Goal: Information Seeking & Learning: Learn about a topic

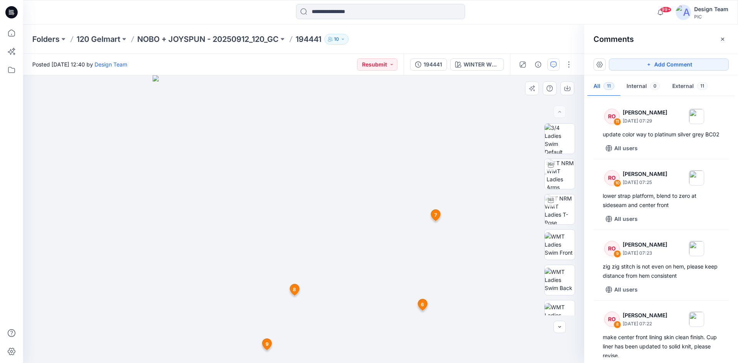
click at [297, 289] on icon at bounding box center [294, 289] width 9 height 11
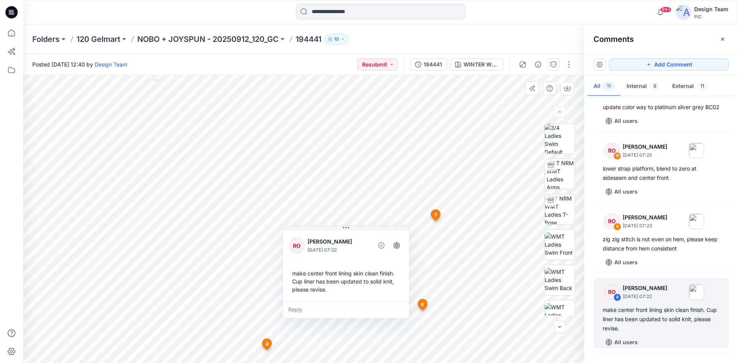
scroll to position [28, 0]
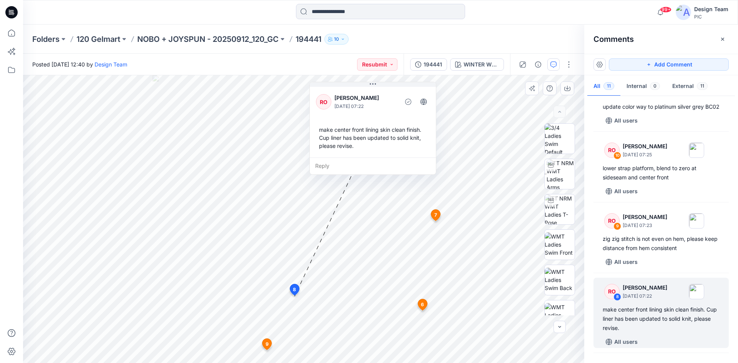
drag, startPoint x: 306, startPoint y: 280, endPoint x: 276, endPoint y: 131, distance: 152.6
click at [316, 129] on div "make center front lining skin clean finish. Cup liner has been updated to solid…" at bounding box center [373, 138] width 114 height 30
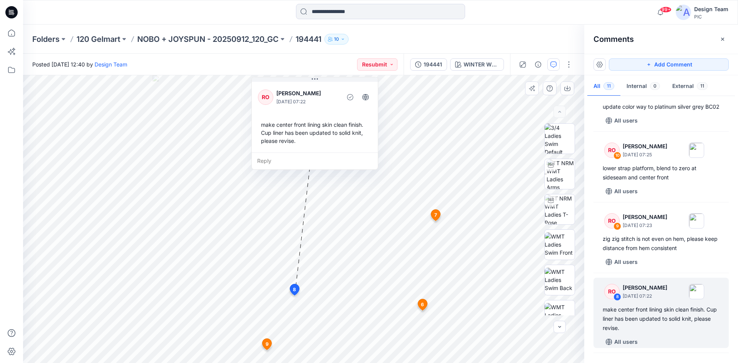
click at [436, 216] on span "7" at bounding box center [436, 215] width 3 height 7
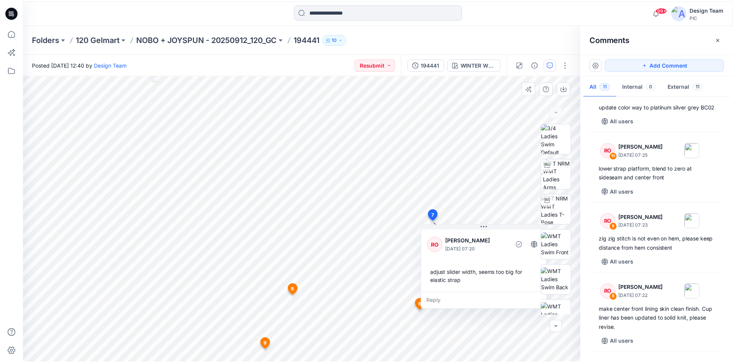
scroll to position [98, 0]
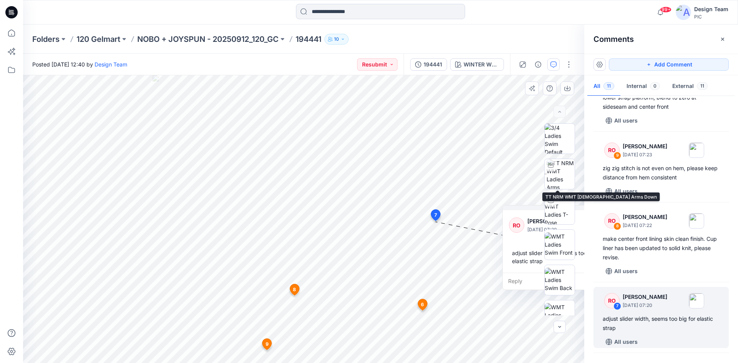
drag, startPoint x: 453, startPoint y: 244, endPoint x: 513, endPoint y: 172, distance: 94.2
click at [528, 217] on p "[PERSON_NAME]" at bounding box center [559, 221] width 63 height 9
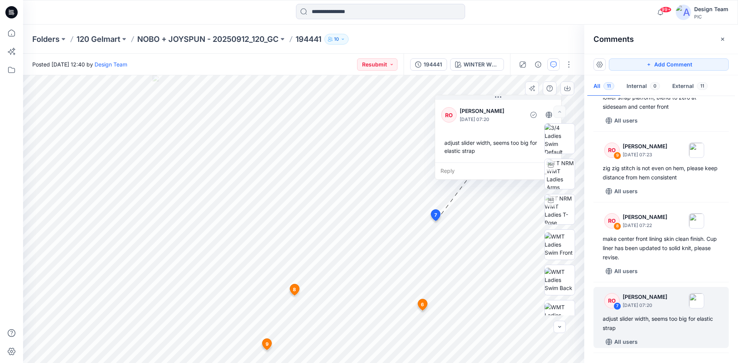
drag, startPoint x: 518, startPoint y: 190, endPoint x: 465, endPoint y: 132, distance: 77.6
click at [465, 132] on div "RO Raquel Ortiz September 27, 2025 07:20 adjust slider width, seems too big for…" at bounding box center [498, 130] width 126 height 64
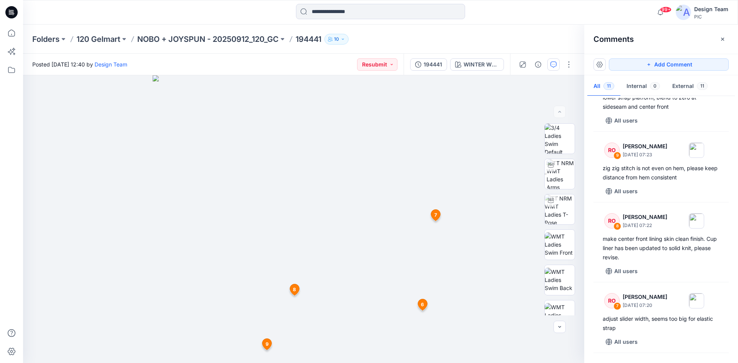
click at [8, 14] on icon at bounding box center [11, 12] width 12 height 12
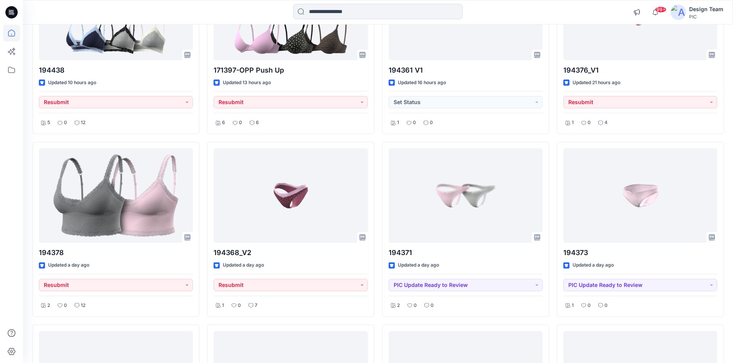
scroll to position [630, 0]
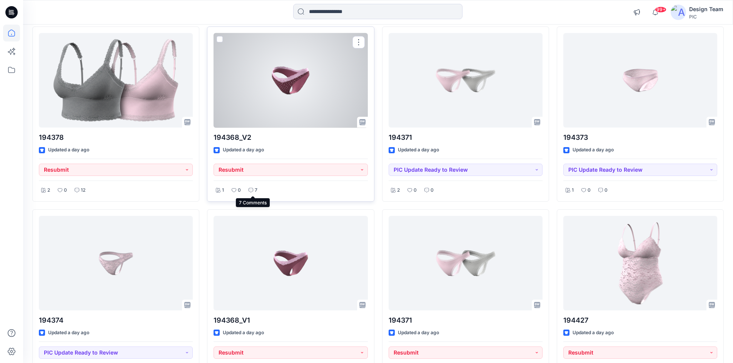
click at [256, 188] on p "7" at bounding box center [256, 190] width 3 height 8
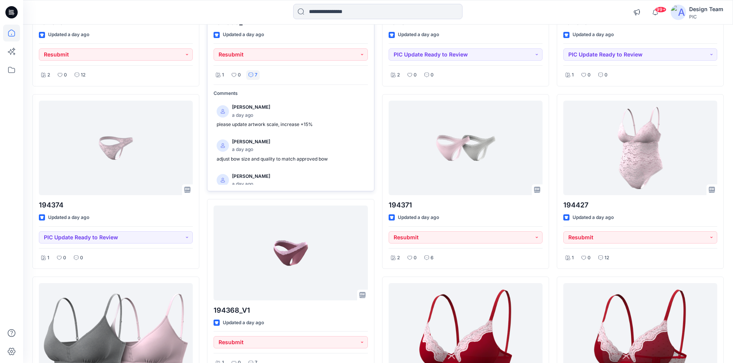
scroll to position [823, 0]
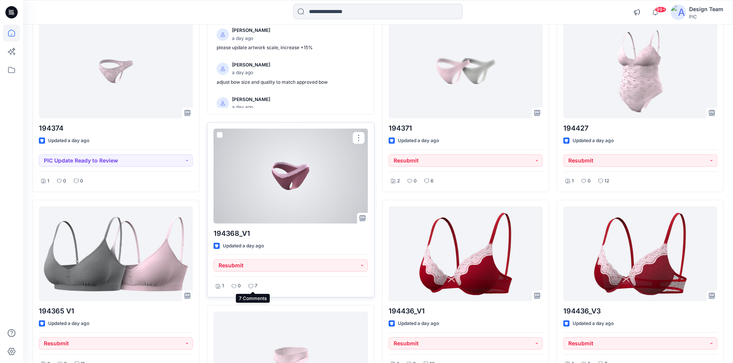
click at [253, 286] on div "7" at bounding box center [252, 286] width 13 height 10
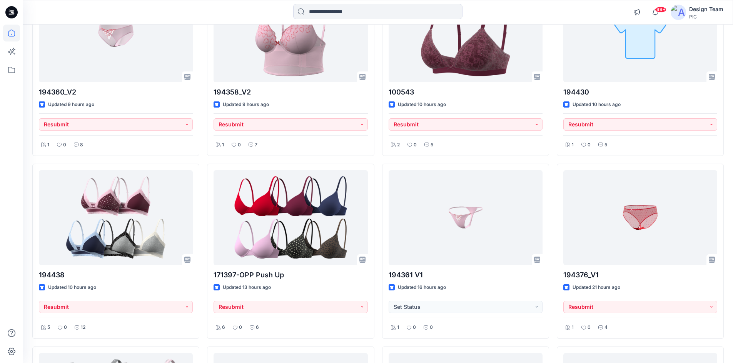
scroll to position [246, 0]
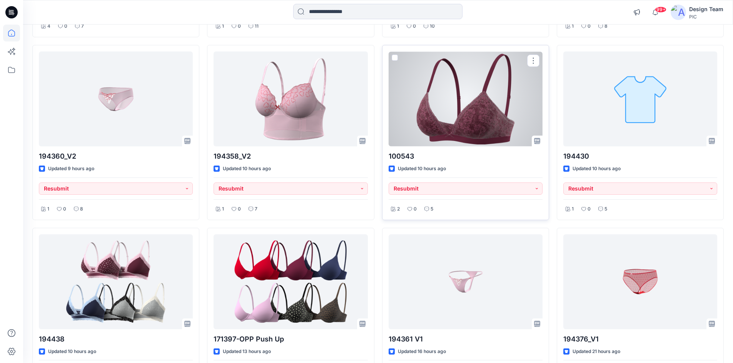
click at [472, 123] on div at bounding box center [465, 99] width 154 height 95
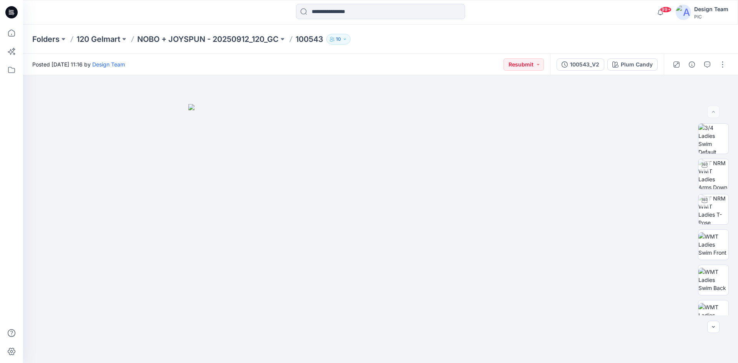
drag, startPoint x: 16, startPoint y: 10, endPoint x: 21, endPoint y: 14, distance: 6.8
click at [16, 10] on icon at bounding box center [11, 12] width 12 height 12
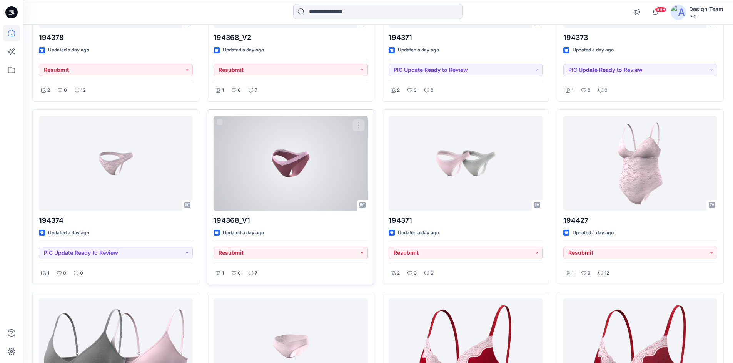
scroll to position [577, 0]
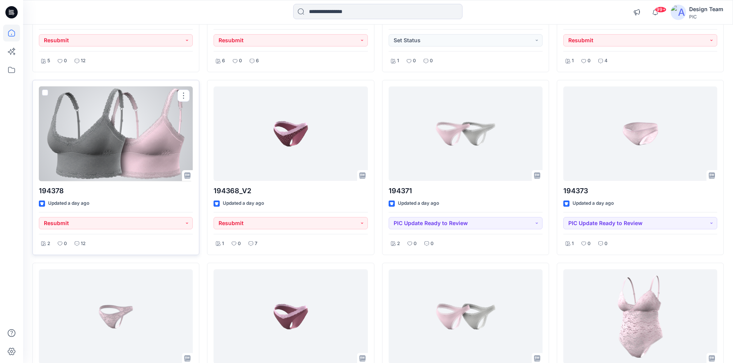
click at [139, 155] on div at bounding box center [116, 134] width 154 height 95
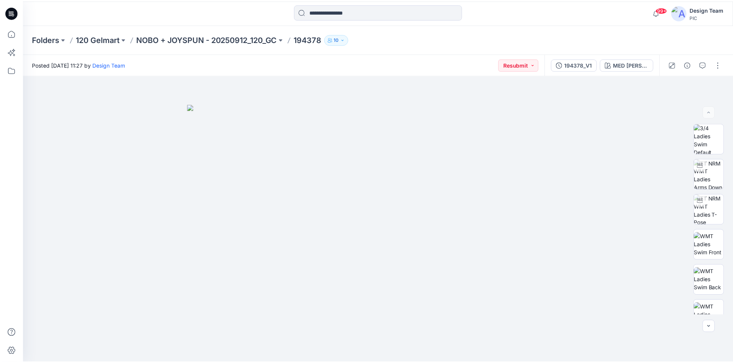
scroll to position [577, 0]
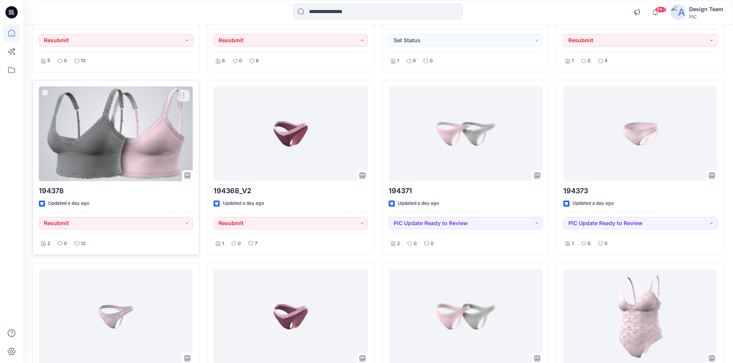
click at [98, 136] on div at bounding box center [116, 134] width 154 height 95
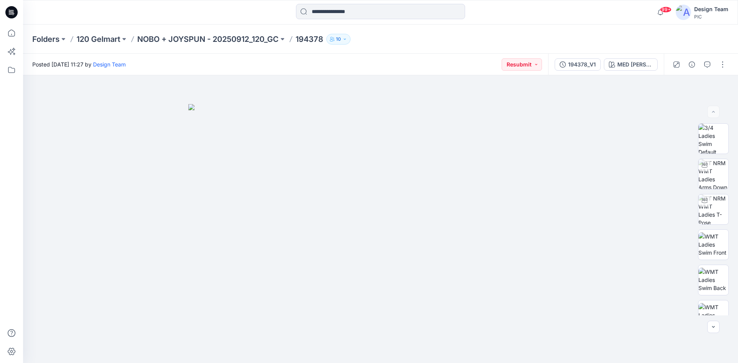
click at [14, 11] on icon at bounding box center [11, 12] width 12 height 12
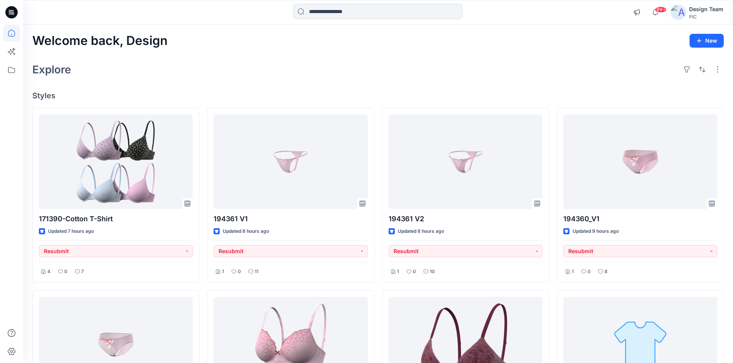
scroll to position [38, 0]
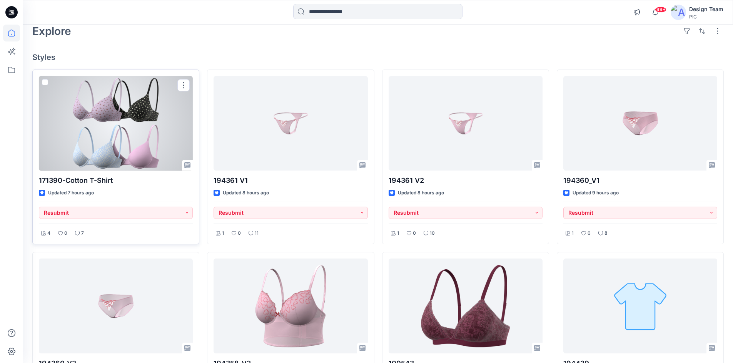
click at [108, 155] on div at bounding box center [116, 123] width 154 height 95
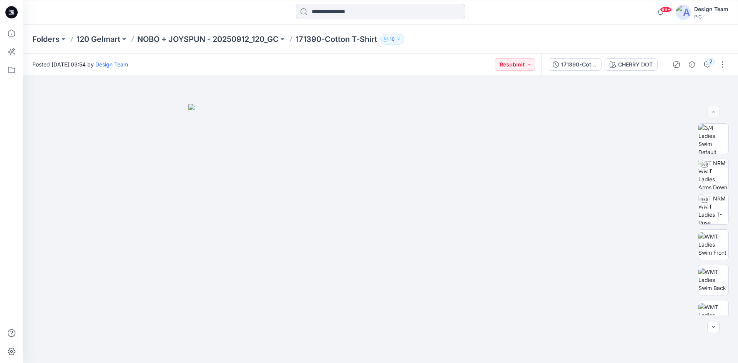
click at [12, 16] on icon at bounding box center [11, 12] width 12 height 12
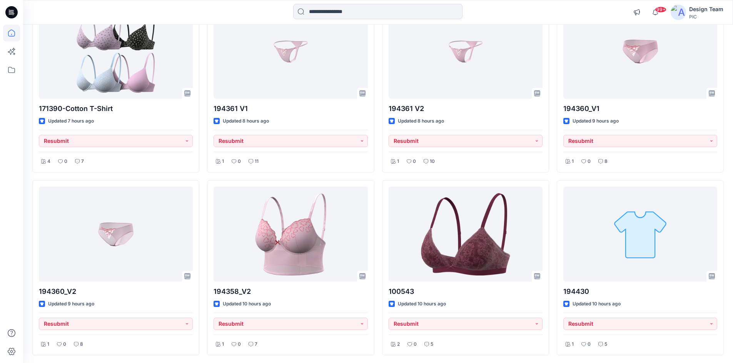
scroll to position [115, 0]
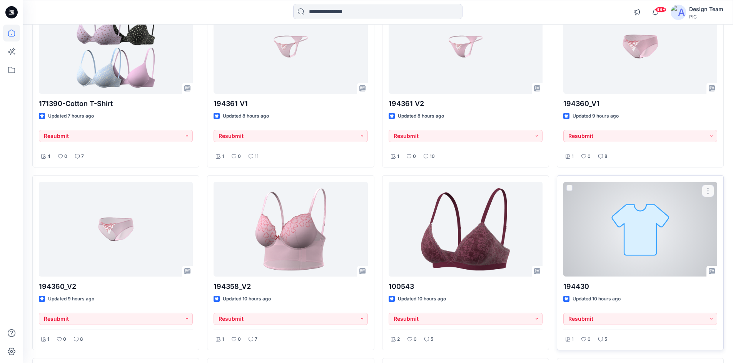
click at [592, 218] on div at bounding box center [640, 229] width 154 height 95
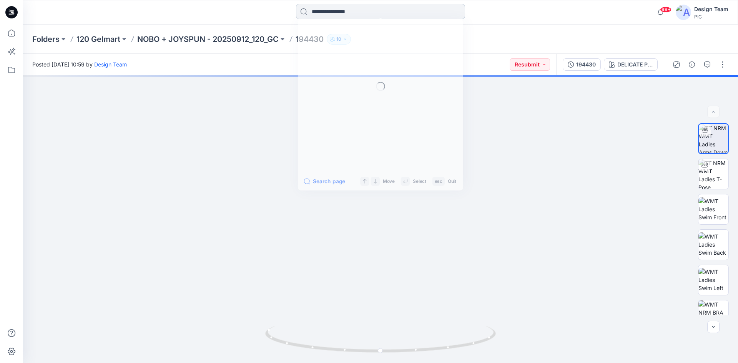
click at [317, 17] on input at bounding box center [380, 11] width 169 height 15
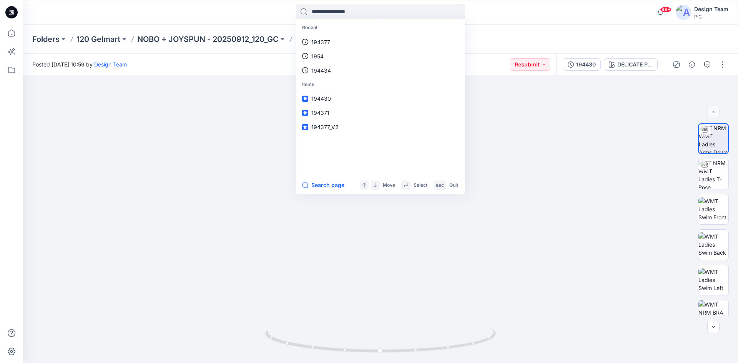
type input "*"
click at [219, 23] on div "Recent 194377 1954 194434 Items 194430 194371 194377_V2 Search page Move Select…" at bounding box center [380, 12] width 715 height 25
click at [321, 11] on input at bounding box center [380, 11] width 169 height 15
type input "****"
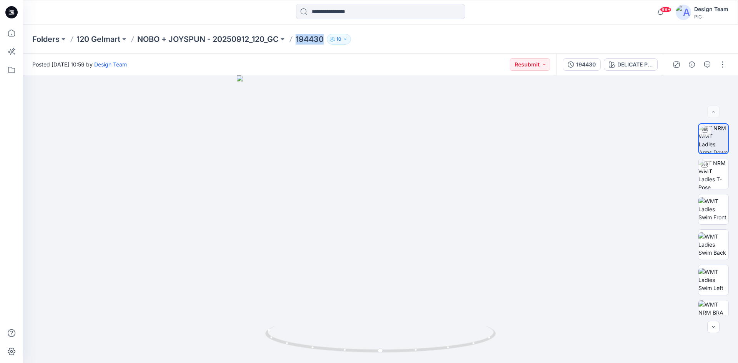
drag, startPoint x: 298, startPoint y: 40, endPoint x: 326, endPoint y: 41, distance: 27.7
click at [326, 41] on div "Folders 120 Gelmart NOBO + JOYSPUN - 20250912_120_GC 194430 10" at bounding box center [350, 39] width 637 height 11
copy p "194430"
click at [327, 15] on input at bounding box center [380, 11] width 169 height 15
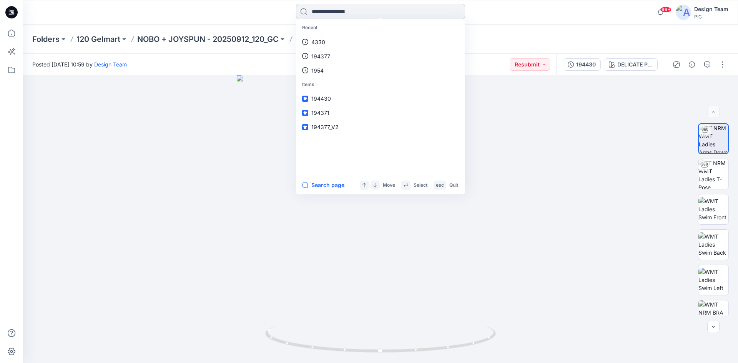
paste input "******"
type input "******"
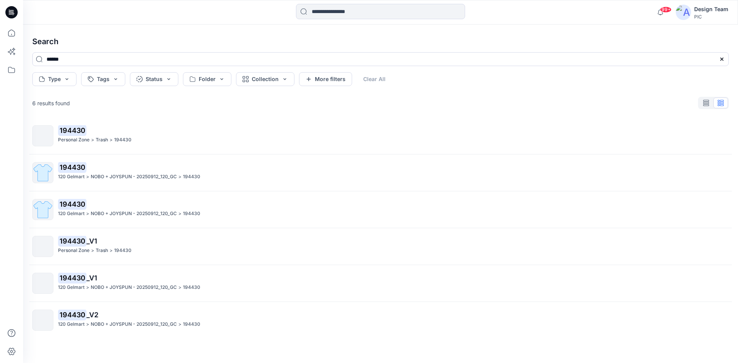
scroll to position [3, 0]
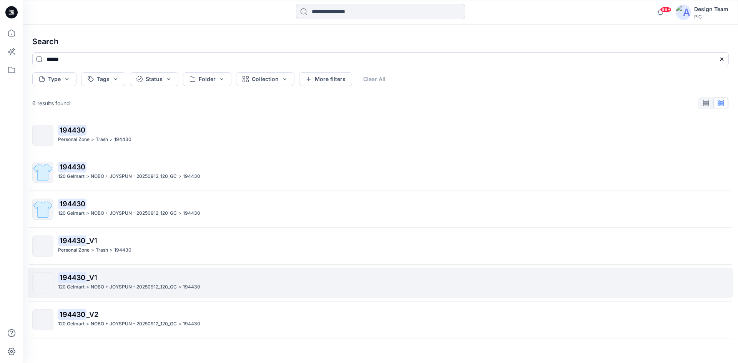
click at [197, 279] on p "194430 _V1" at bounding box center [393, 278] width 671 height 11
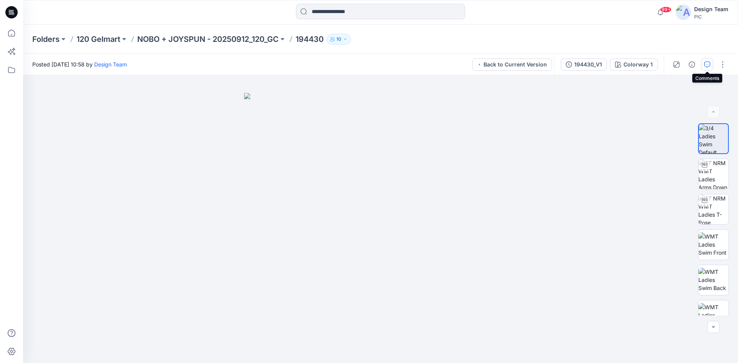
click at [704, 68] on button "button" at bounding box center [707, 64] width 12 height 12
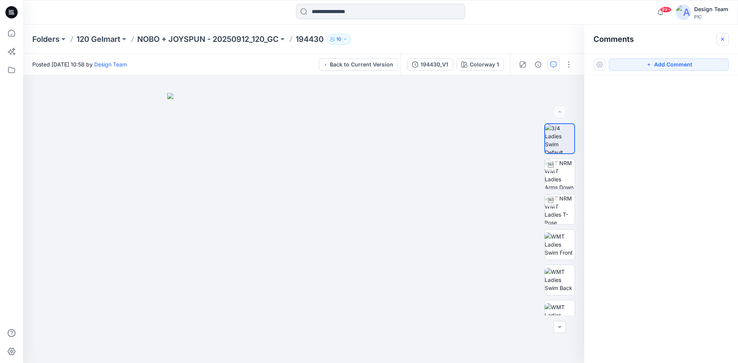
click at [723, 40] on icon "button" at bounding box center [723, 39] width 6 height 6
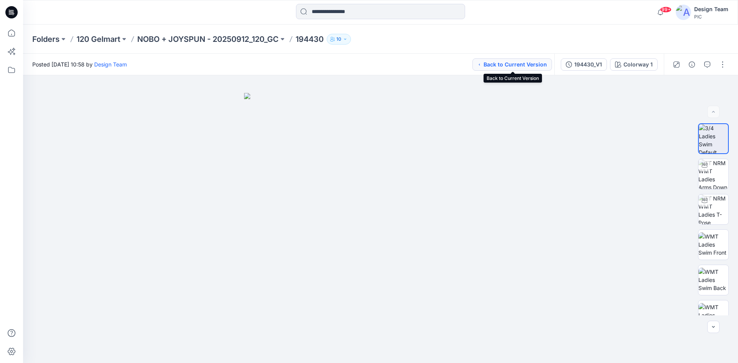
click at [478, 66] on icon "button" at bounding box center [480, 65] width 4 height 6
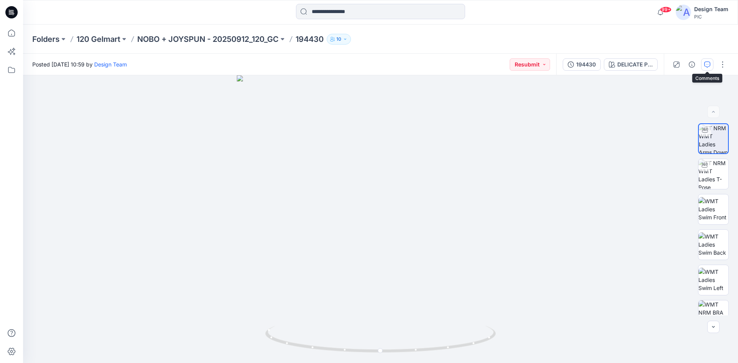
click at [709, 67] on icon "button" at bounding box center [707, 65] width 6 height 6
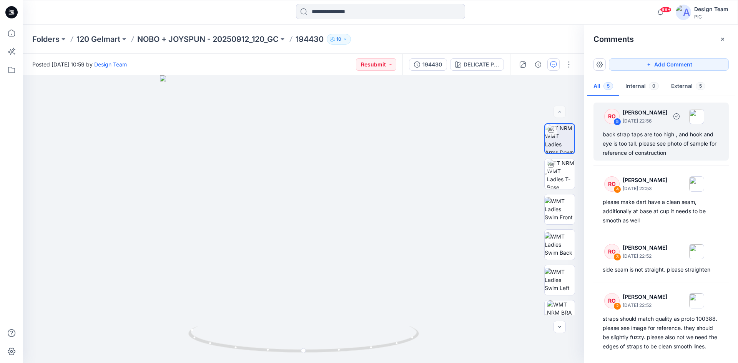
click at [667, 142] on div "back strap taps are too high , and hook and eye is too tall. please see photo o…" at bounding box center [661, 144] width 117 height 28
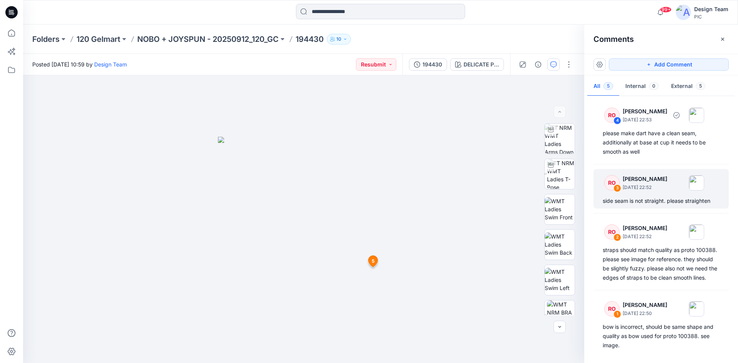
scroll to position [77, 0]
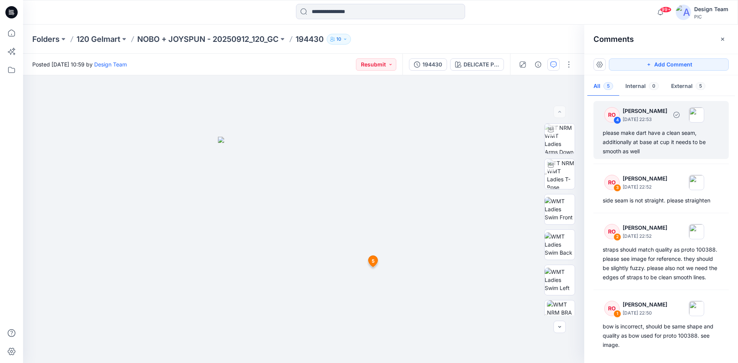
click at [665, 147] on div "please make dart have a clean seam, additionally at base at cup it needs to be …" at bounding box center [661, 142] width 117 height 28
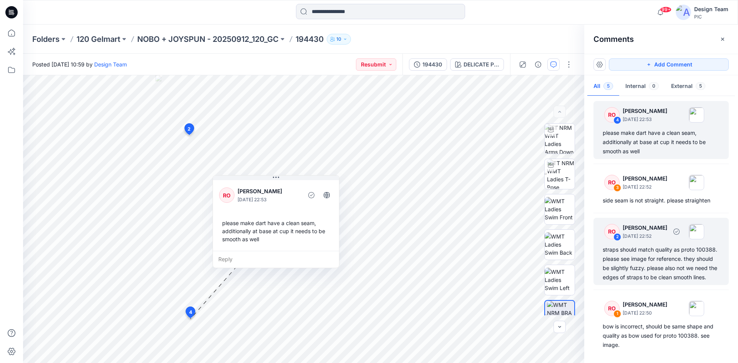
click at [653, 249] on div "straps should match quality as proto 100388. please see image for reference. th…" at bounding box center [661, 263] width 117 height 37
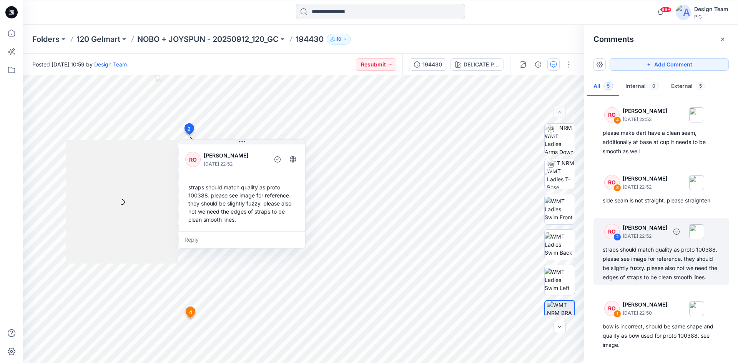
click at [655, 257] on div "straps should match quality as proto 100388. please see image for reference. th…" at bounding box center [661, 263] width 117 height 37
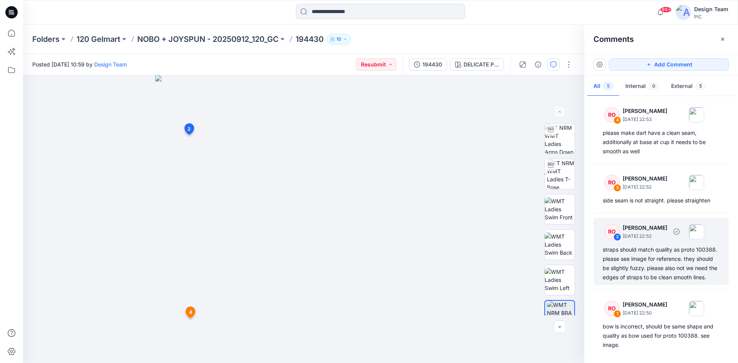
click at [623, 260] on div "straps should match quality as proto 100388. please see image for reference. th…" at bounding box center [661, 263] width 117 height 37
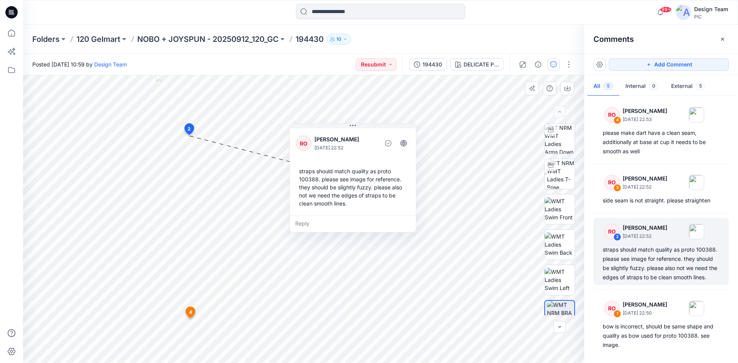
drag, startPoint x: 231, startPoint y: 190, endPoint x: 340, endPoint y: 173, distance: 109.4
click at [340, 173] on div "straps should match quality as proto 100388. please see image for reference. th…" at bounding box center [353, 187] width 114 height 47
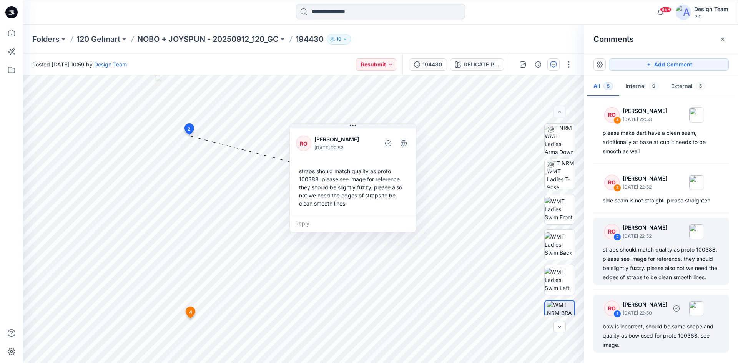
click at [664, 311] on p "October 01, 2025 22:50" at bounding box center [645, 314] width 45 height 8
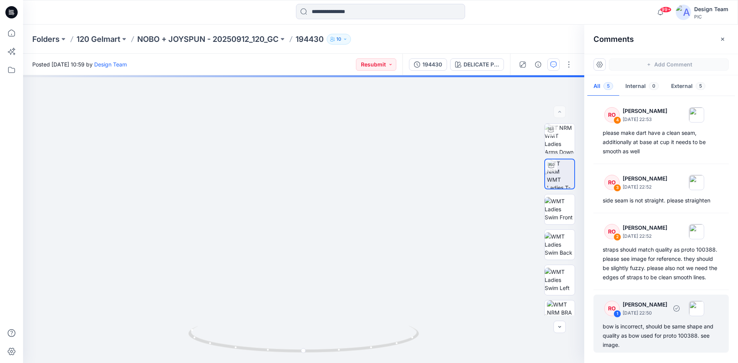
scroll to position [0, 0]
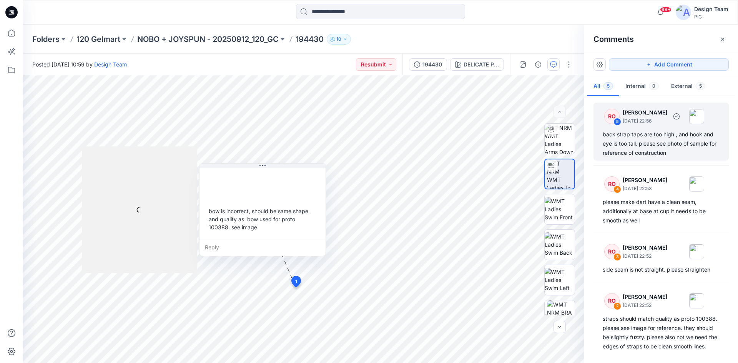
click at [659, 157] on div "back strap taps are too high , and hook and eye is too tall. please see photo o…" at bounding box center [661, 144] width 117 height 28
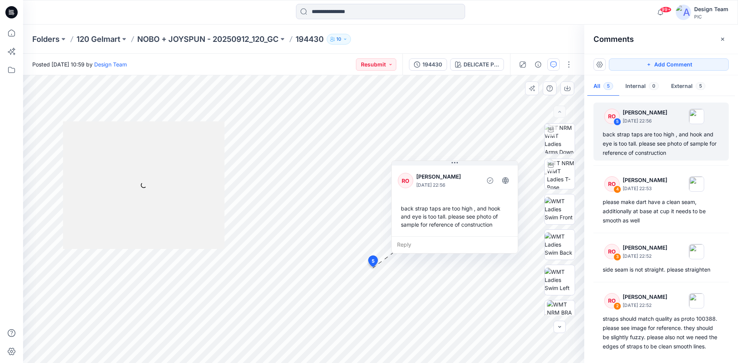
drag, startPoint x: 417, startPoint y: 318, endPoint x: 460, endPoint y: 198, distance: 127.8
click at [456, 201] on div "back strap taps are too high , and hook and eye is too tall. please see photo o…" at bounding box center [455, 216] width 114 height 30
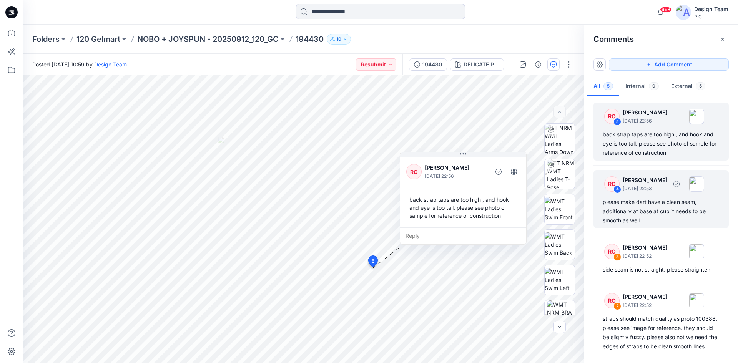
click at [653, 180] on p "[PERSON_NAME]" at bounding box center [645, 180] width 45 height 9
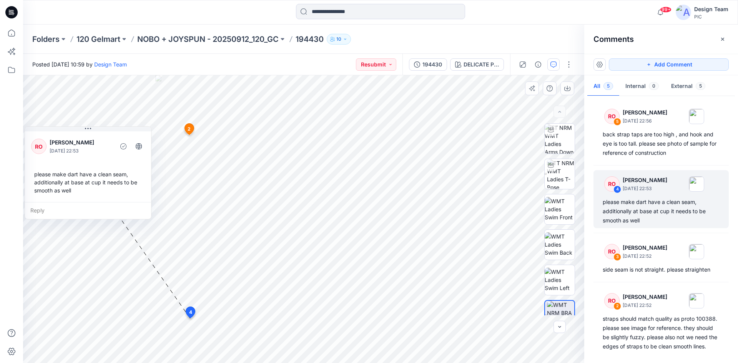
drag, startPoint x: 286, startPoint y: 234, endPoint x: 116, endPoint y: 189, distance: 176.7
click at [97, 185] on div "please make dart have a clean seam, additionally at base at cup it needs to be …" at bounding box center [88, 182] width 114 height 30
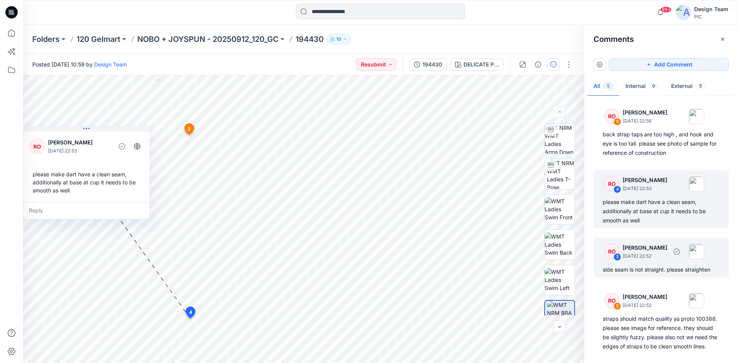
click at [668, 255] on p "October 01, 2025 22:52" at bounding box center [645, 257] width 45 height 8
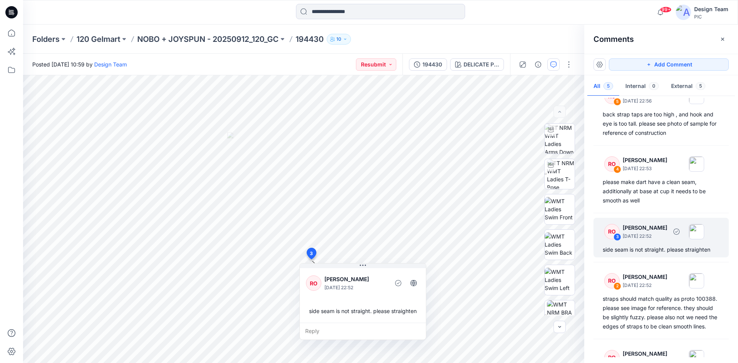
scroll to position [38, 0]
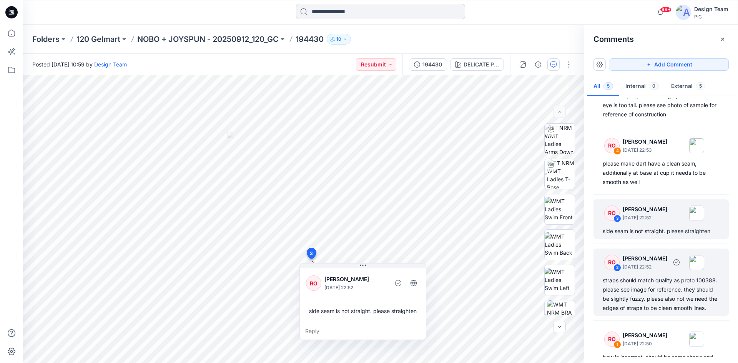
click at [668, 257] on p "[PERSON_NAME]" at bounding box center [645, 258] width 45 height 9
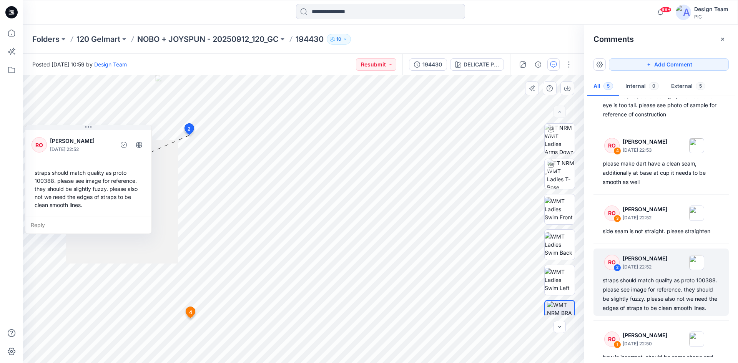
drag, startPoint x: 263, startPoint y: 198, endPoint x: 111, endPoint y: 183, distance: 152.6
click at [110, 183] on div "straps should match quality as proto 100388. please see image for reference. th…" at bounding box center [89, 189] width 114 height 47
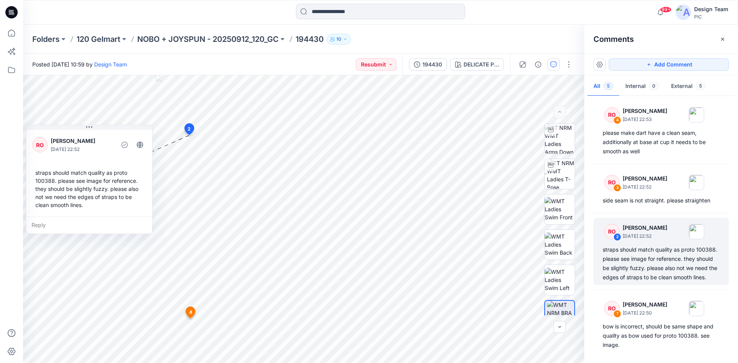
scroll to position [78, 0]
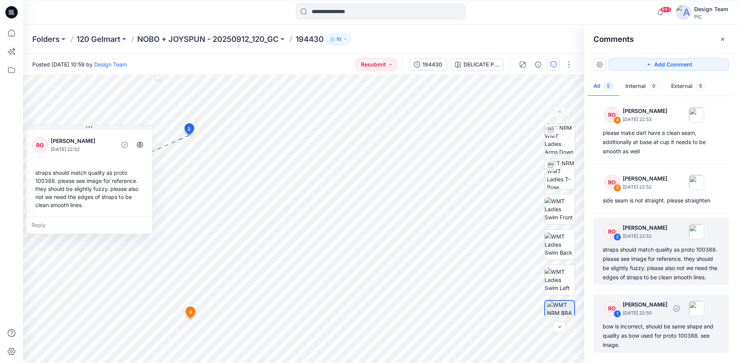
click at [631, 317] on p "October 01, 2025 22:50" at bounding box center [645, 314] width 45 height 8
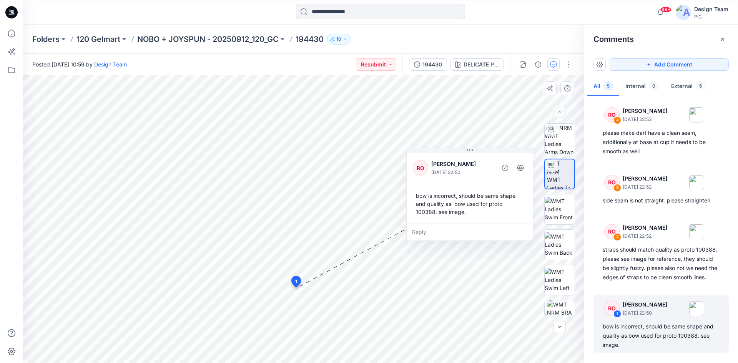
drag, startPoint x: 237, startPoint y: 195, endPoint x: 443, endPoint y: 179, distance: 206.4
click at [443, 179] on div "RO Raquel Ortiz October 01, 2025 22:50 bow is incorrect, should be same shape a…" at bounding box center [470, 188] width 126 height 72
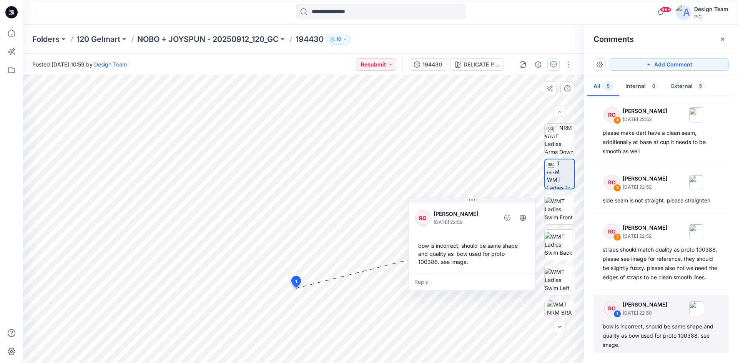
drag, startPoint x: 443, startPoint y: 195, endPoint x: 445, endPoint y: 239, distance: 43.9
click at [445, 239] on div "bow is incorrect, should be same shape and quality as bow used for proto 100388…" at bounding box center [472, 254] width 114 height 30
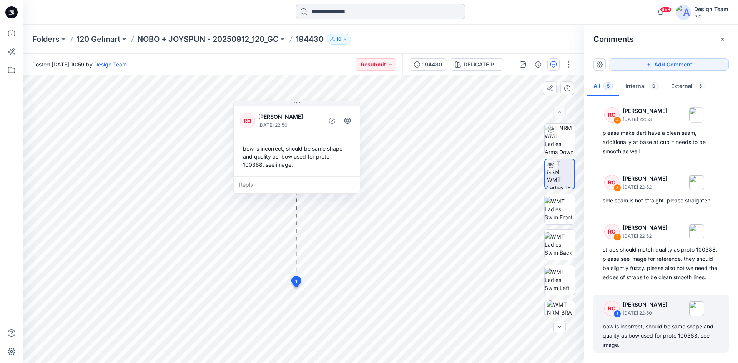
drag, startPoint x: 438, startPoint y: 225, endPoint x: 269, endPoint y: 128, distance: 195.0
click at [269, 128] on p "October 01, 2025 22:50" at bounding box center [289, 126] width 63 height 8
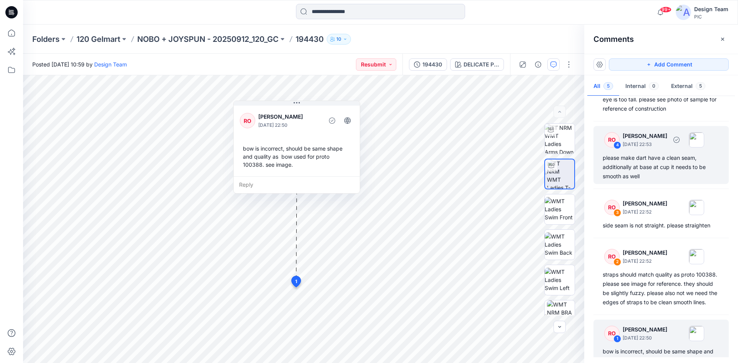
scroll to position [0, 0]
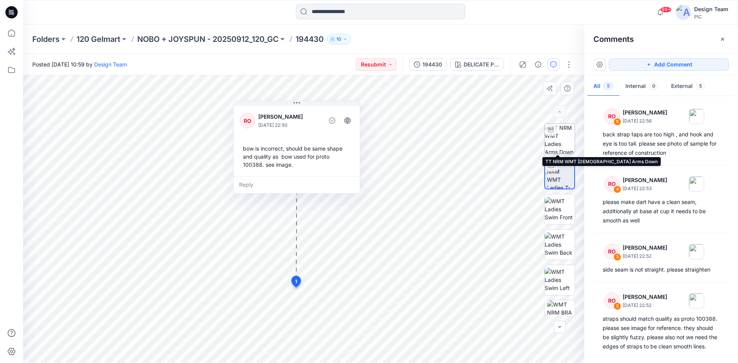
click at [557, 144] on img at bounding box center [560, 139] width 30 height 30
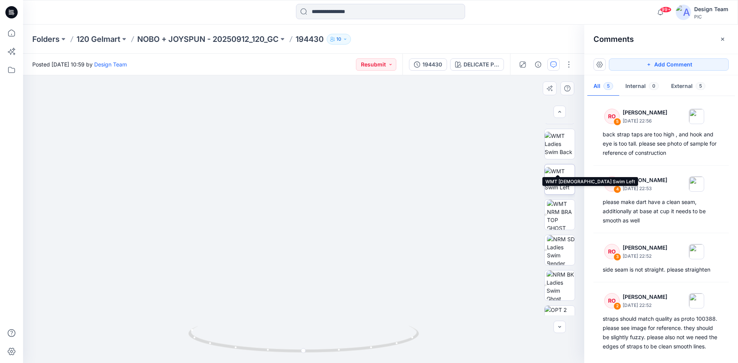
scroll to position [122, 0]
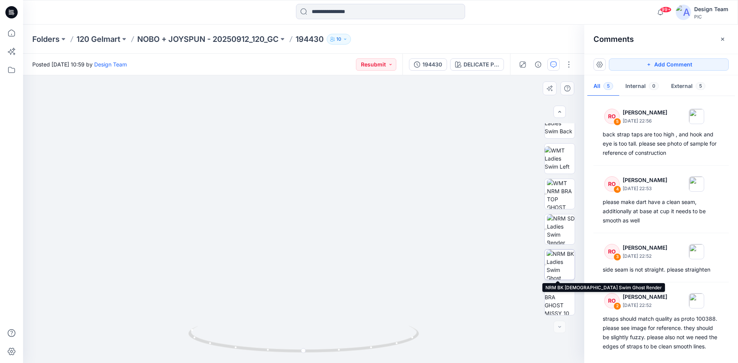
drag, startPoint x: 554, startPoint y: 264, endPoint x: 551, endPoint y: 260, distance: 4.9
click at [554, 264] on img at bounding box center [561, 265] width 28 height 30
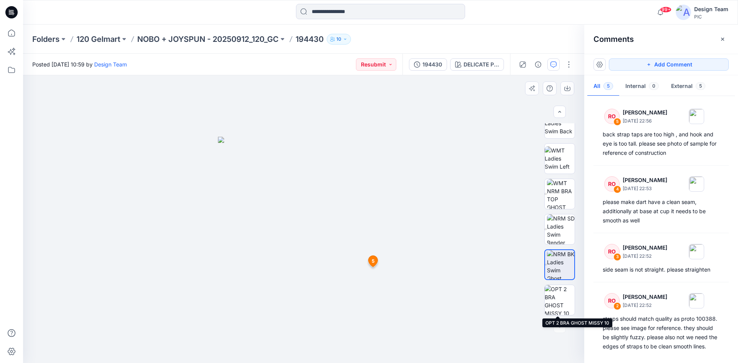
drag, startPoint x: 559, startPoint y: 291, endPoint x: 535, endPoint y: 280, distance: 26.1
click at [558, 291] on img at bounding box center [560, 300] width 30 height 30
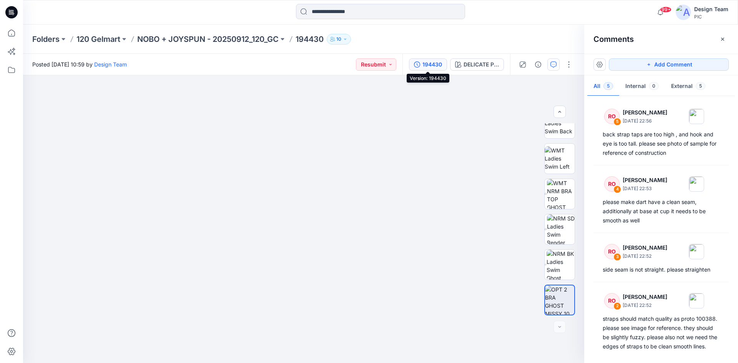
click at [421, 66] on button "194430" at bounding box center [428, 64] width 38 height 12
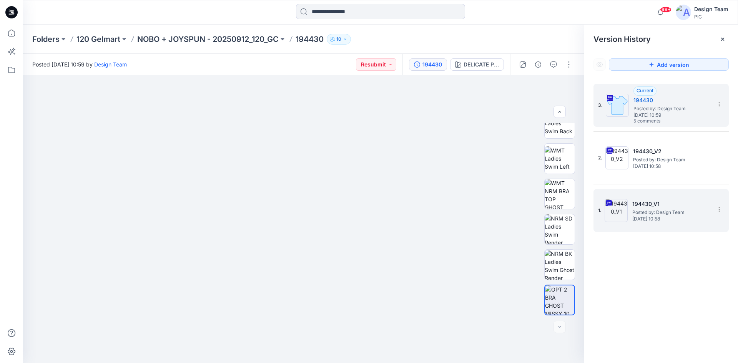
click at [638, 203] on h5 "194430_V1" at bounding box center [671, 204] width 77 height 9
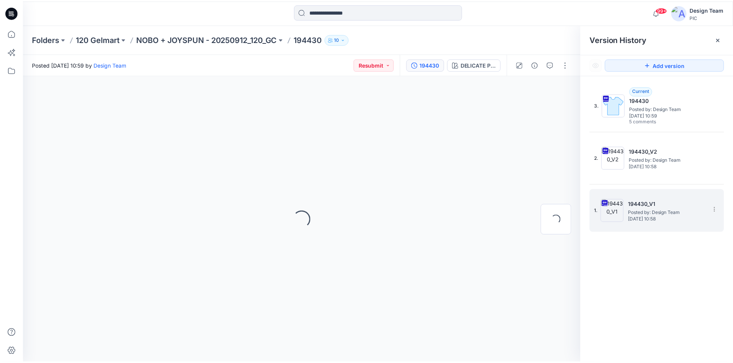
scroll to position [0, 0]
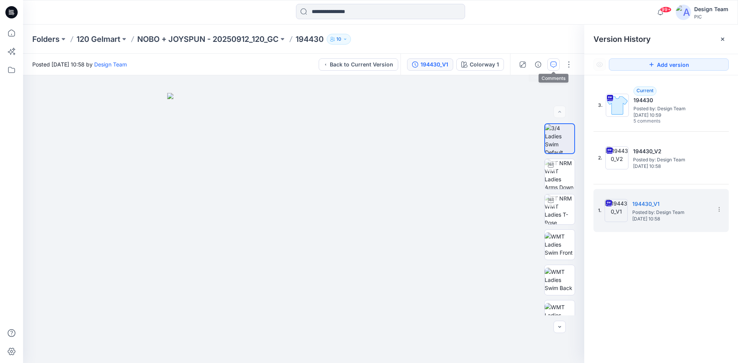
click at [556, 62] on icon "button" at bounding box center [554, 65] width 6 height 6
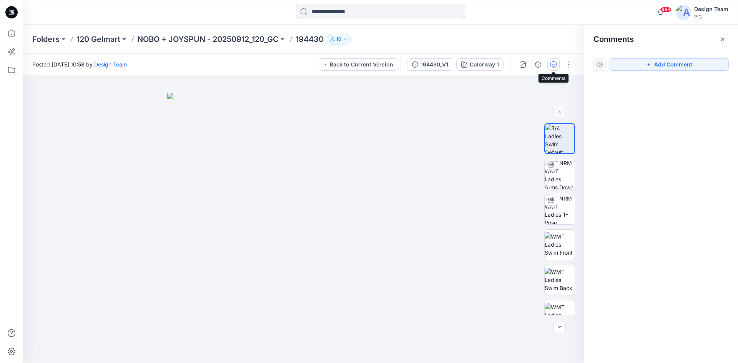
click at [553, 66] on icon "button" at bounding box center [554, 65] width 6 height 6
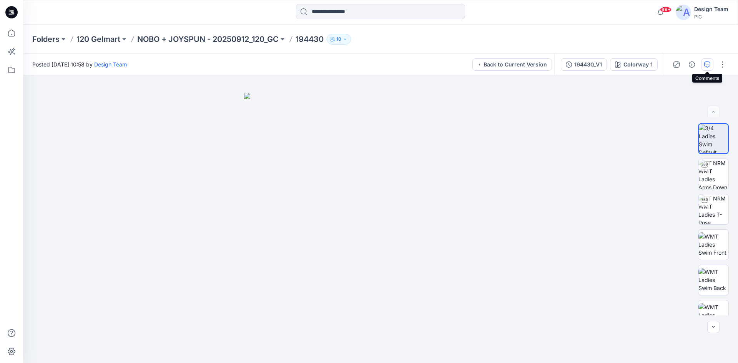
click at [706, 65] on icon "button" at bounding box center [707, 65] width 6 height 6
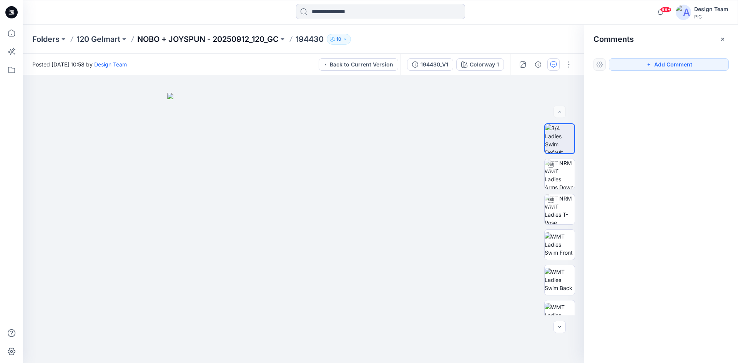
click at [184, 40] on p "NOBO + JOYSPUN - 20250912_120_GC" at bounding box center [208, 39] width 142 height 11
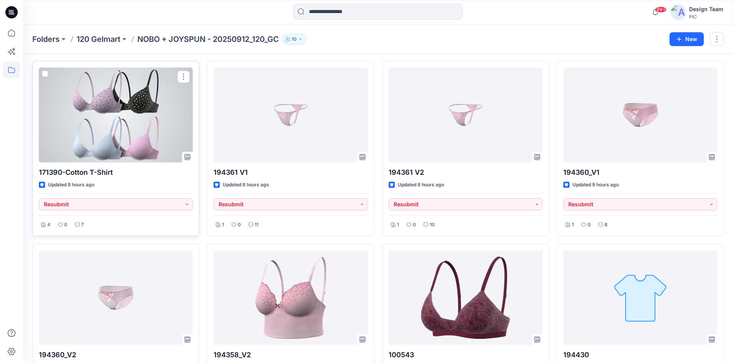
scroll to position [38, 0]
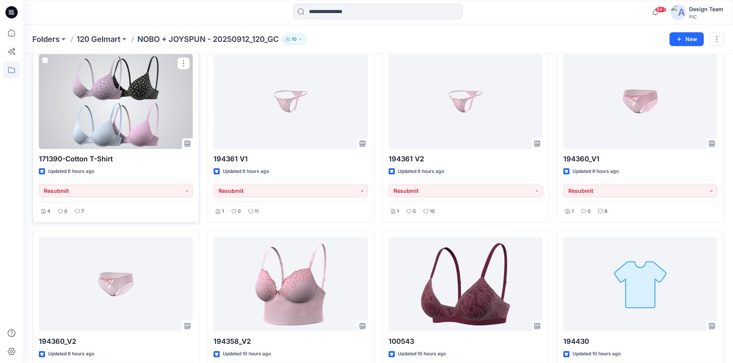
click at [149, 111] on div at bounding box center [116, 101] width 154 height 95
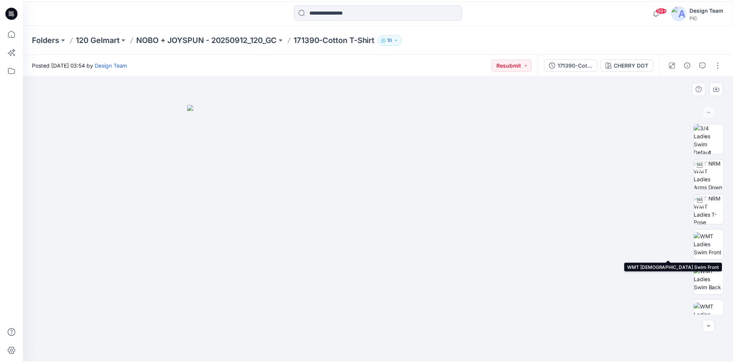
scroll to position [192, 0]
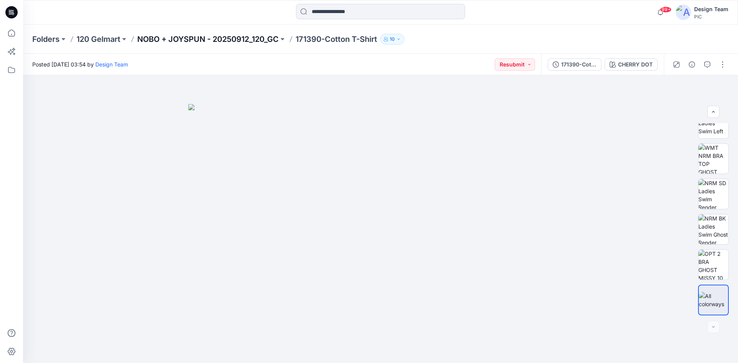
click at [218, 38] on p "NOBO + JOYSPUN - 20250912_120_GC" at bounding box center [208, 39] width 142 height 11
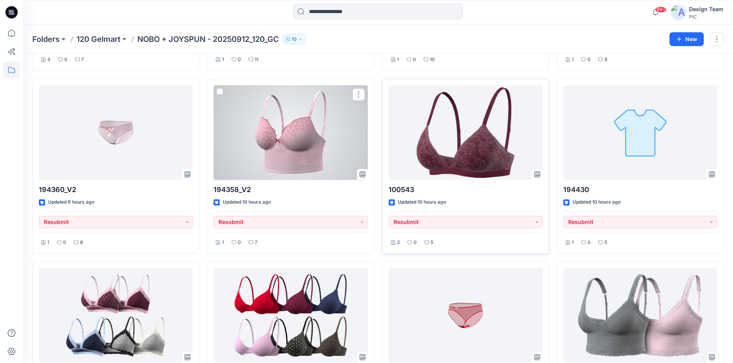
scroll to position [192, 0]
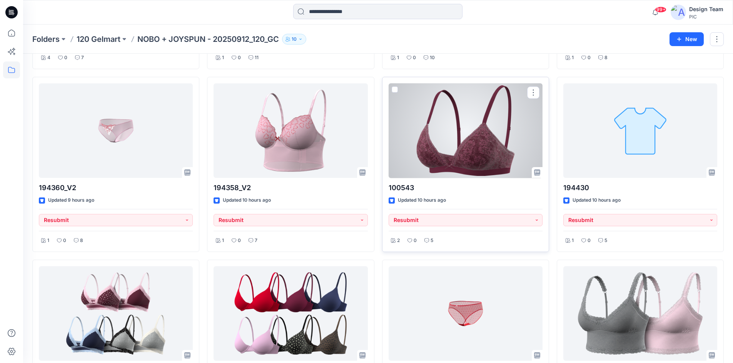
click at [469, 154] on div at bounding box center [465, 130] width 154 height 95
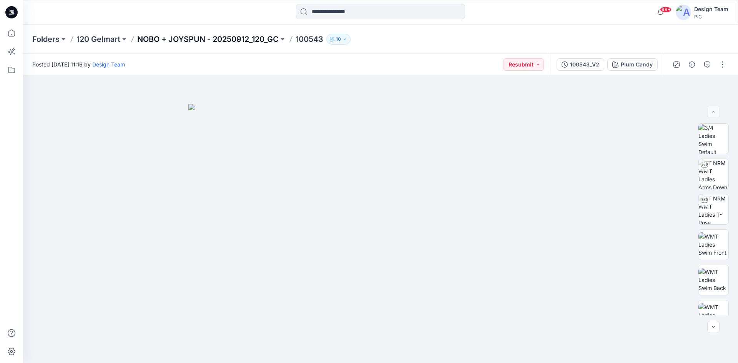
click at [200, 38] on p "NOBO + JOYSPUN - 20250912_120_GC" at bounding box center [208, 39] width 142 height 11
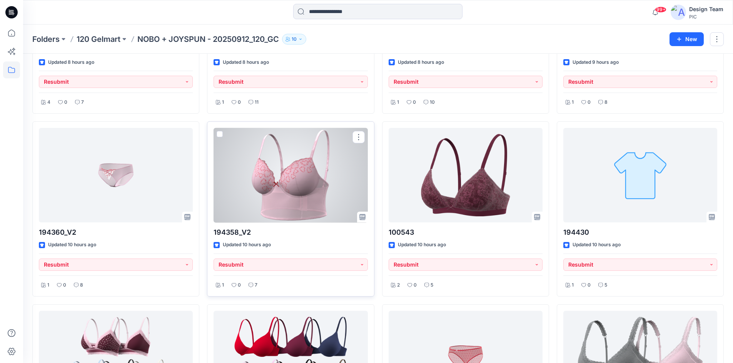
scroll to position [192, 0]
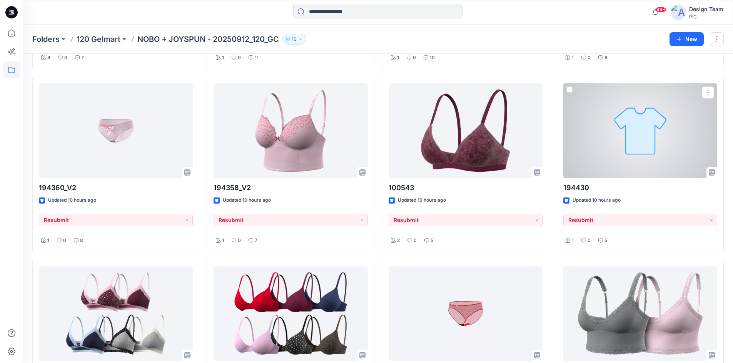
click at [634, 146] on div at bounding box center [640, 130] width 154 height 95
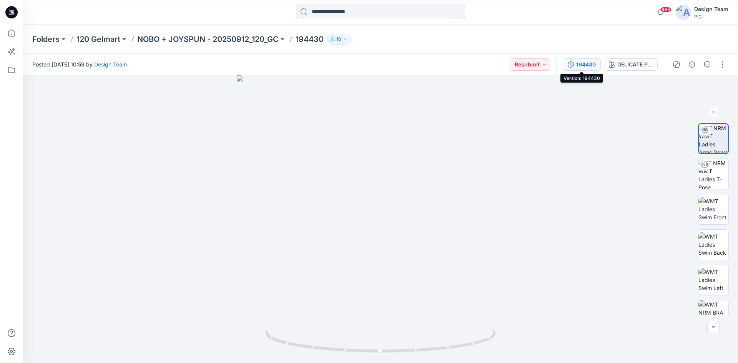
click at [588, 66] on div "194430" at bounding box center [586, 64] width 20 height 8
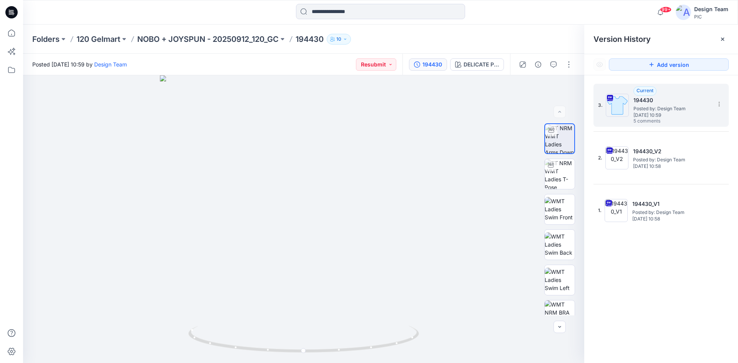
click at [679, 99] on h5 "194430" at bounding box center [672, 100] width 77 height 9
click at [478, 43] on div "Folders 120 Gelmart NOBO + JOYSPUN - 20250912_120_GC 194430 10" at bounding box center [350, 39] width 637 height 11
click at [556, 68] on button "button" at bounding box center [554, 64] width 12 height 12
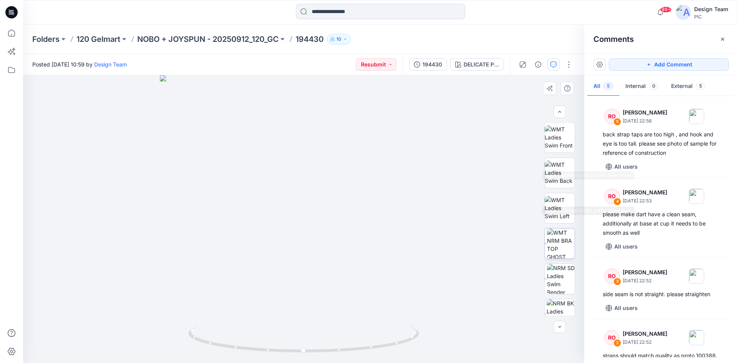
scroll to position [122, 0]
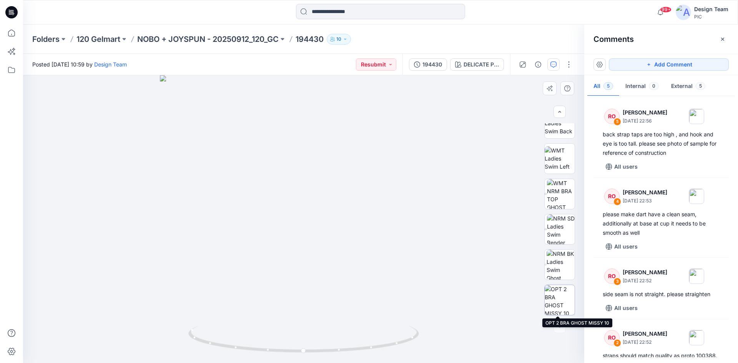
click at [555, 299] on img at bounding box center [560, 300] width 30 height 30
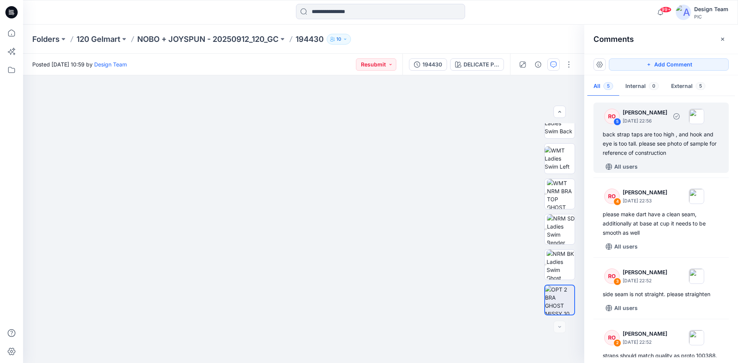
click at [672, 149] on div "back strap taps are too high , and hook and eye is too tall. please see photo o…" at bounding box center [661, 144] width 117 height 28
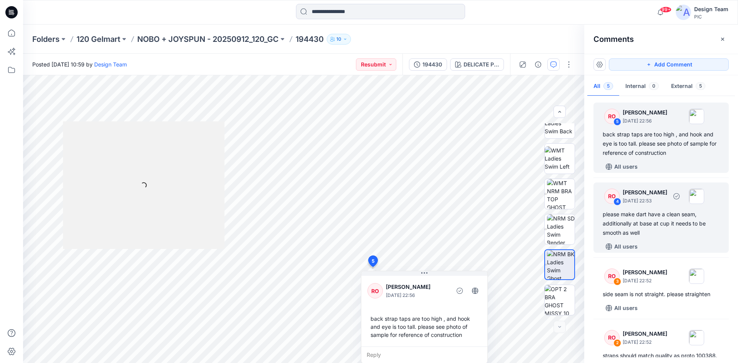
click at [669, 211] on div "please make dart have a clean seam, additionally at base at cup it needs to be …" at bounding box center [661, 224] width 117 height 28
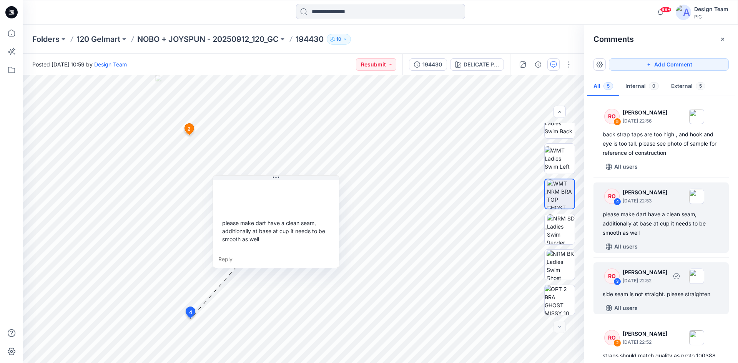
click at [658, 271] on p "[PERSON_NAME]" at bounding box center [645, 272] width 45 height 9
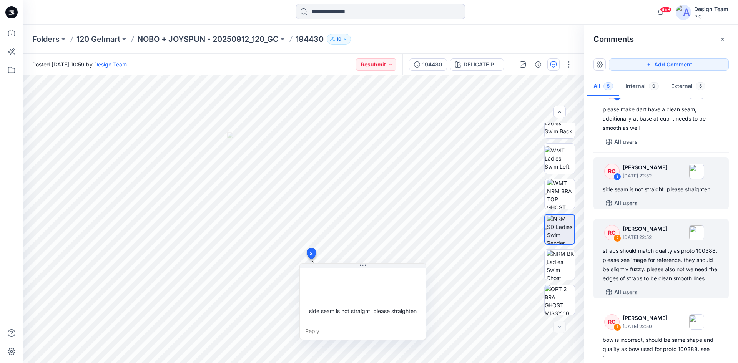
scroll to position [115, 0]
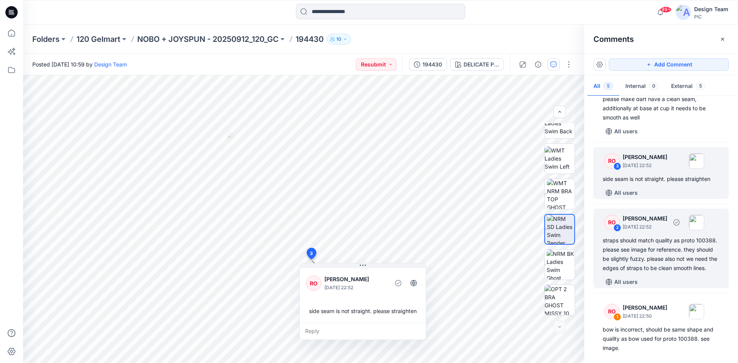
click at [648, 249] on div "straps should match quality as proto 100388. please see image for reference. th…" at bounding box center [661, 254] width 117 height 37
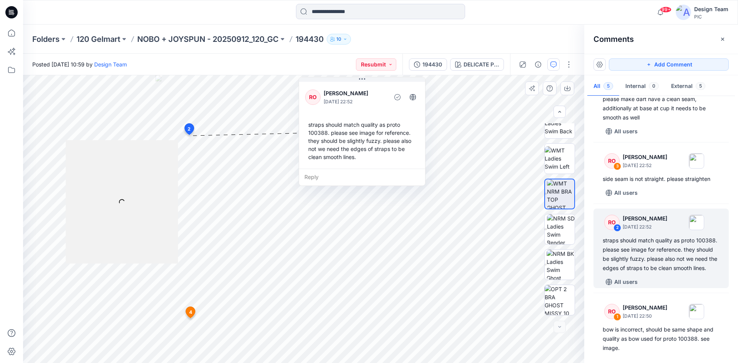
drag, startPoint x: 212, startPoint y: 180, endPoint x: 328, endPoint y: 103, distance: 138.8
click at [328, 103] on div "RO Raquel Ortiz October 01, 2025 22:52 straps should match quality as proto 100…" at bounding box center [362, 124] width 126 height 88
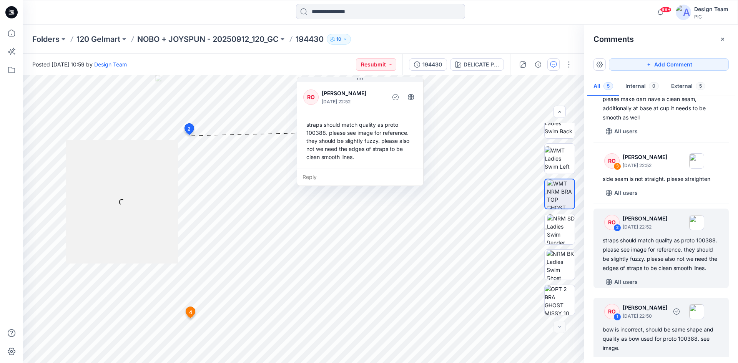
click at [652, 320] on p "October 01, 2025 22:50" at bounding box center [645, 317] width 45 height 8
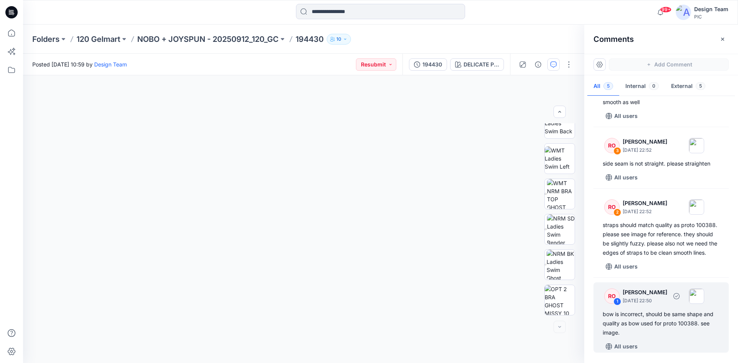
scroll to position [140, 0]
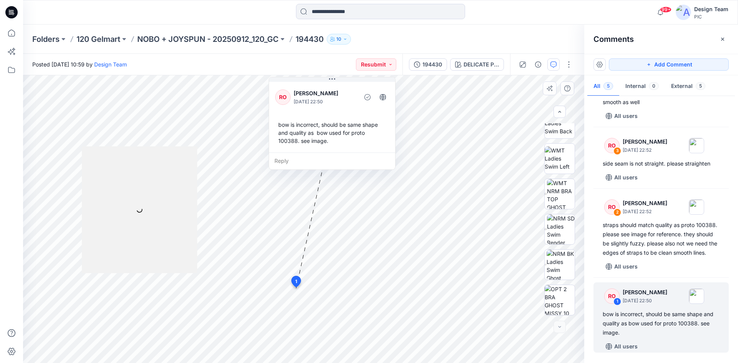
drag, startPoint x: 266, startPoint y: 203, endPoint x: 335, endPoint y: 111, distance: 115.6
click at [335, 111] on div "RO Raquel Ortiz October 01, 2025 22:50 bow is incorrect, should be same shape a…" at bounding box center [332, 116] width 126 height 72
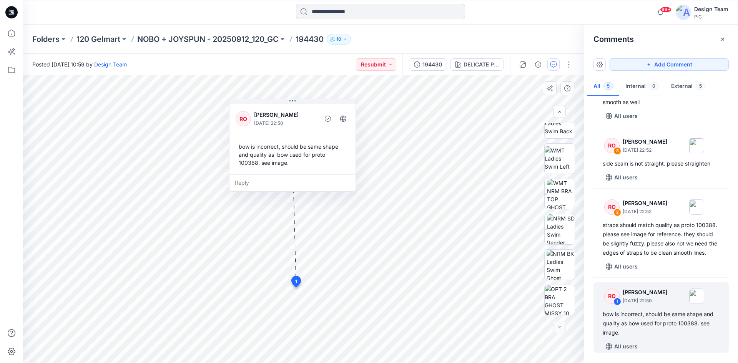
drag, startPoint x: 289, startPoint y: 113, endPoint x: 278, endPoint y: 131, distance: 20.7
click at [278, 127] on p "October 01, 2025 22:50" at bounding box center [285, 124] width 63 height 8
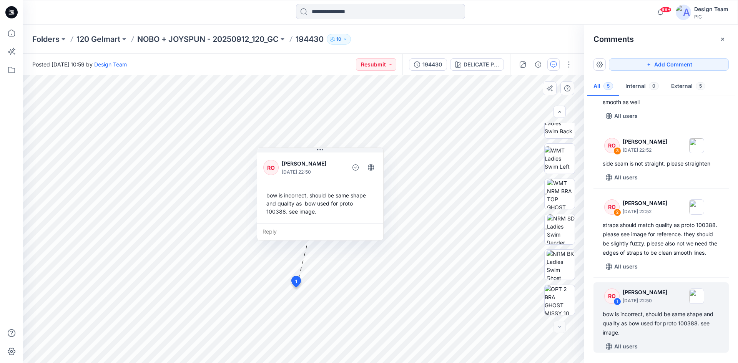
drag, startPoint x: 298, startPoint y: 167, endPoint x: 317, endPoint y: 191, distance: 30.6
click at [317, 191] on div "bow is incorrect, should be same shape and quality as bow used for proto 100388…" at bounding box center [320, 203] width 114 height 30
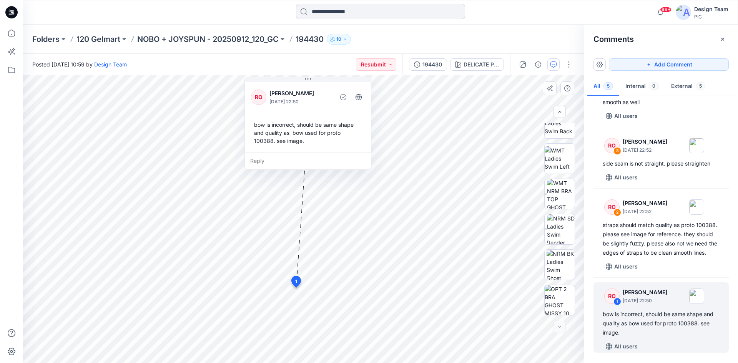
drag, startPoint x: 323, startPoint y: 195, endPoint x: 310, endPoint y: 122, distance: 73.7
click at [310, 122] on div "bow is incorrect, should be same shape and quality as bow used for proto 100388…" at bounding box center [308, 133] width 114 height 30
click at [552, 198] on img at bounding box center [561, 194] width 28 height 30
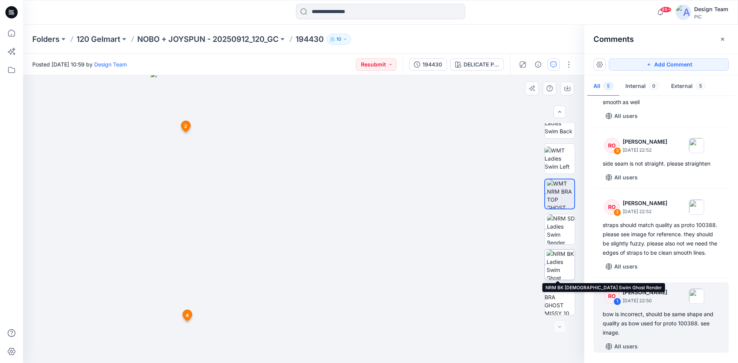
click at [554, 275] on img at bounding box center [561, 265] width 28 height 30
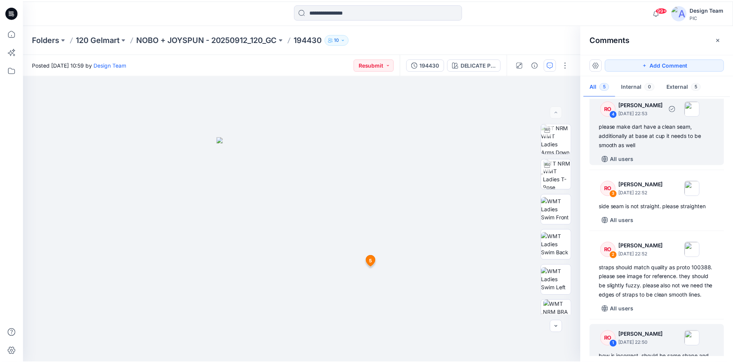
scroll to position [0, 0]
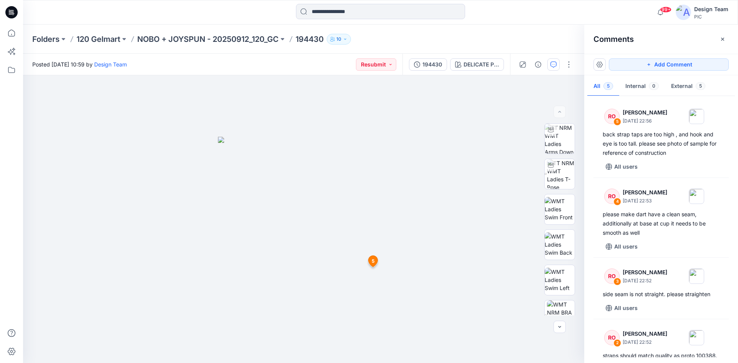
click at [8, 12] on icon at bounding box center [11, 12] width 12 height 12
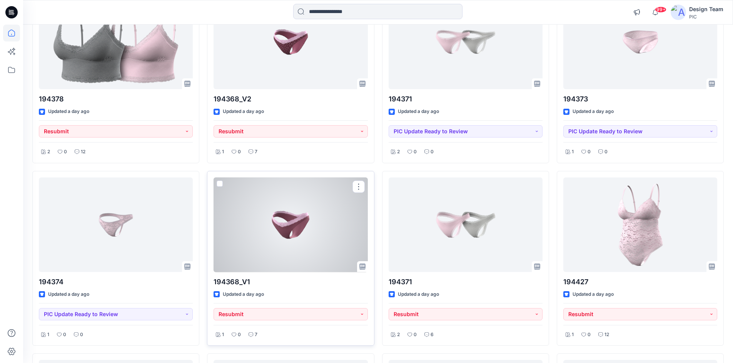
scroll to position [592, 0]
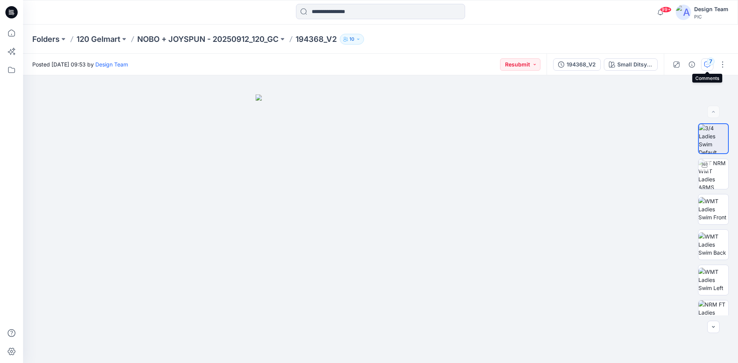
click at [706, 68] on button "7" at bounding box center [707, 64] width 12 height 12
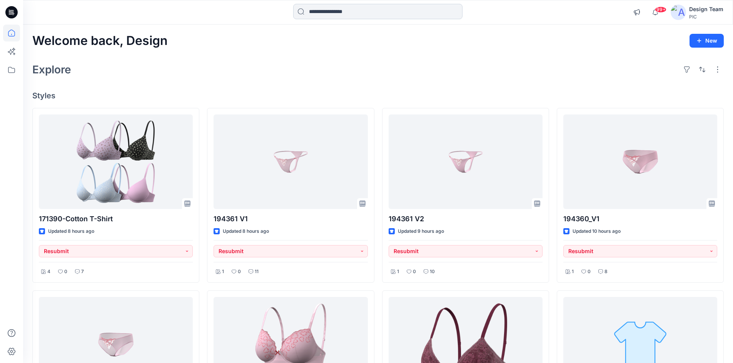
click at [315, 14] on input at bounding box center [377, 11] width 169 height 15
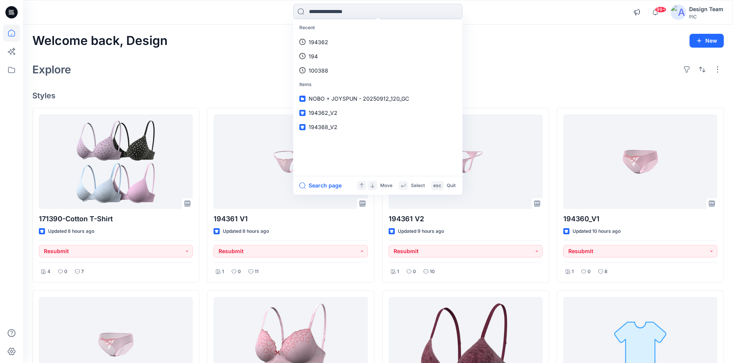
click at [235, 62] on div "Explore" at bounding box center [377, 69] width 691 height 18
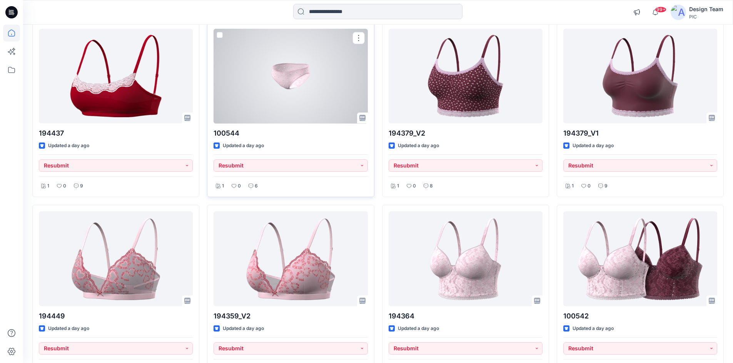
scroll to position [1616, 0]
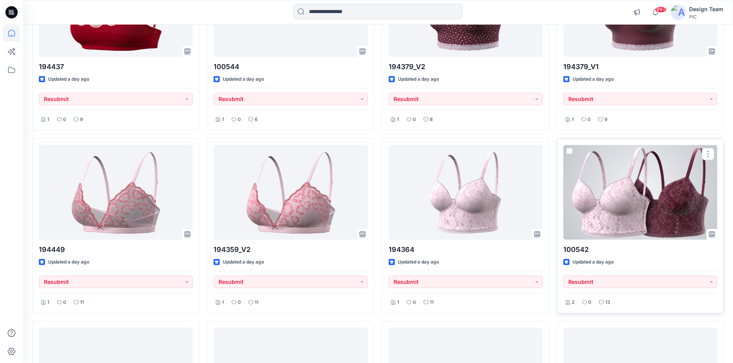
click at [617, 220] on div at bounding box center [640, 192] width 154 height 95
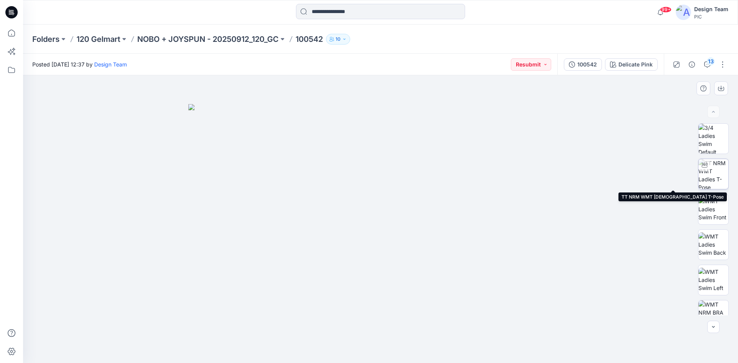
click at [705, 185] on img at bounding box center [714, 174] width 30 height 30
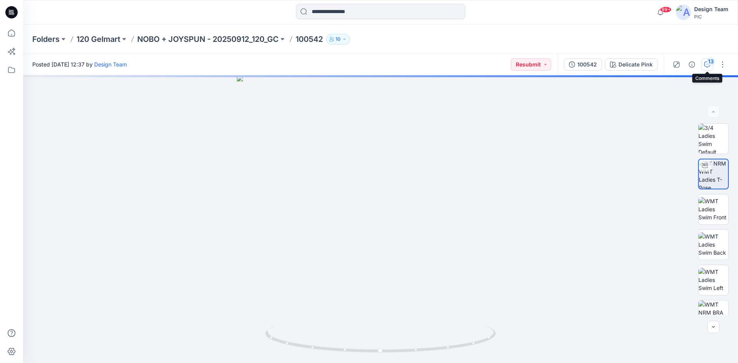
click at [710, 65] on div "13" at bounding box center [711, 62] width 8 height 8
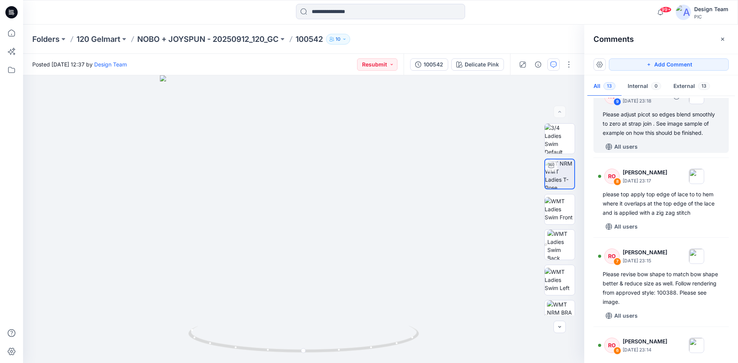
scroll to position [308, 0]
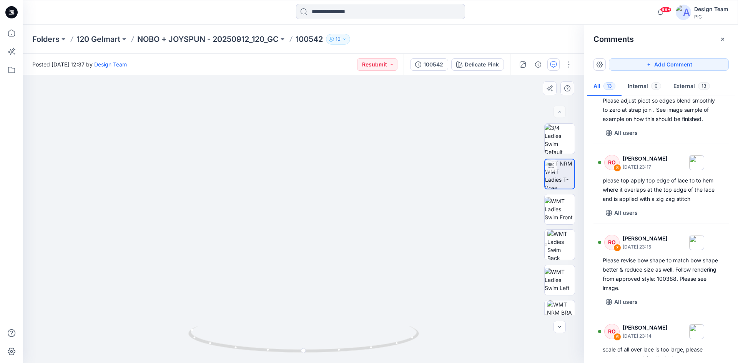
drag, startPoint x: 264, startPoint y: 299, endPoint x: 291, endPoint y: 169, distance: 132.7
click at [278, 148] on img at bounding box center [320, 51] width 627 height 626
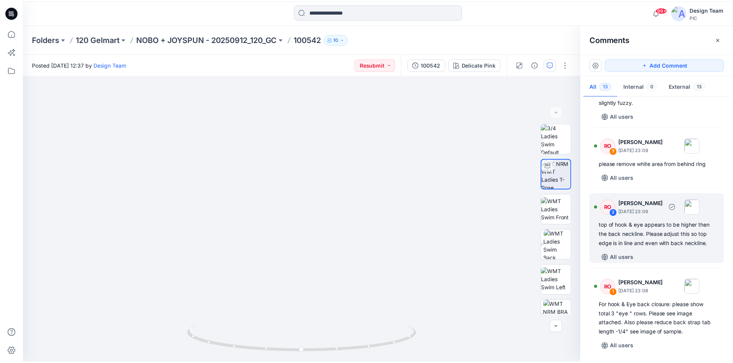
scroll to position [743, 0]
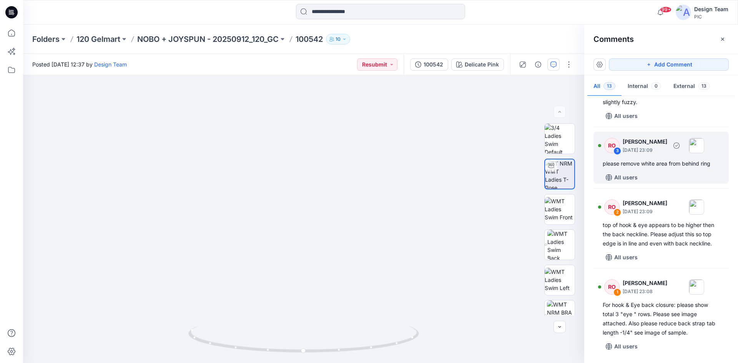
click at [654, 158] on div "RO 3 Raquel Ortiz September 30, 2025 23:09 please remove white area from behind…" at bounding box center [661, 158] width 135 height 52
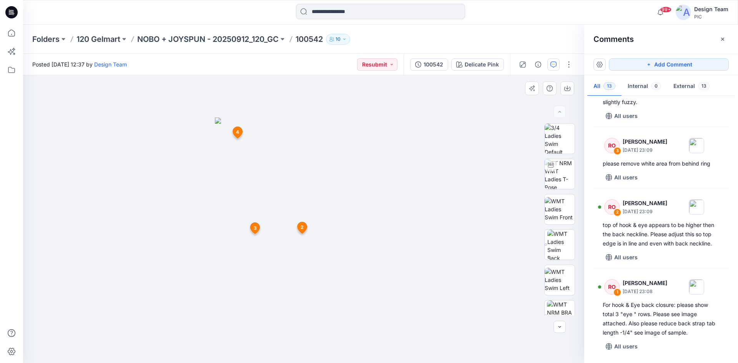
click at [303, 226] on span "2" at bounding box center [302, 227] width 3 height 7
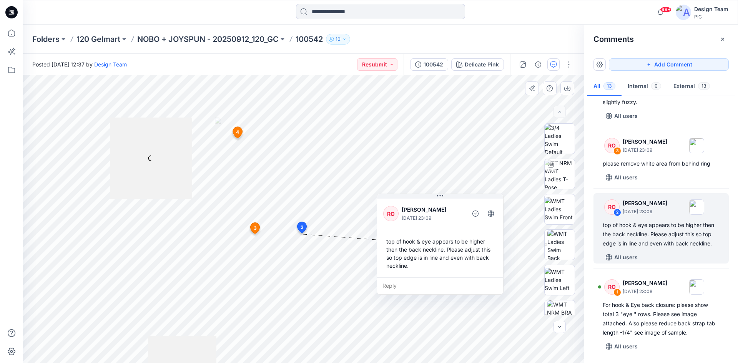
drag, startPoint x: 323, startPoint y: 243, endPoint x: 410, endPoint y: 200, distance: 97.2
click at [410, 200] on div "RO Raquel Ortiz September 30, 2025 23:09 top of hook & eye appears to be higher…" at bounding box center [440, 237] width 126 height 80
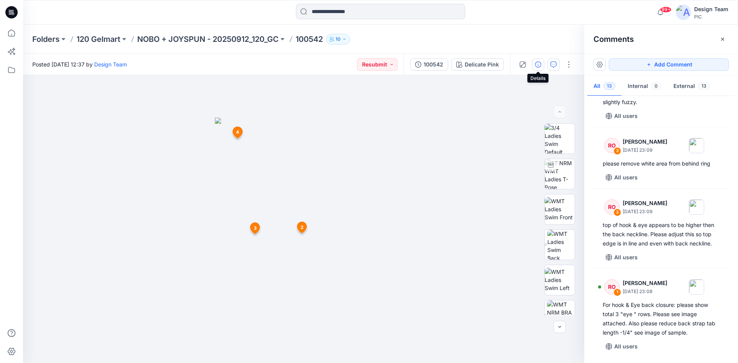
click at [536, 68] on button "button" at bounding box center [538, 64] width 12 height 12
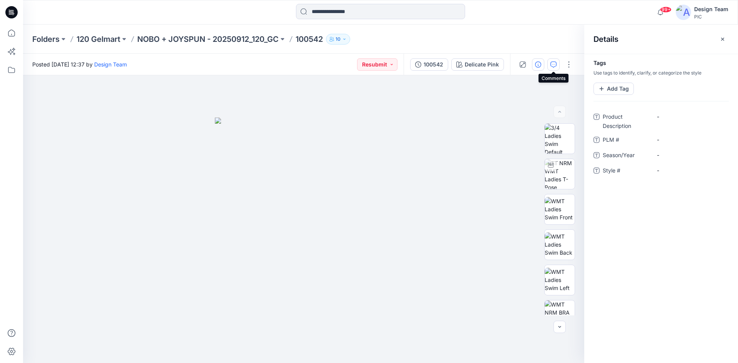
click at [555, 68] on button "button" at bounding box center [554, 64] width 12 height 12
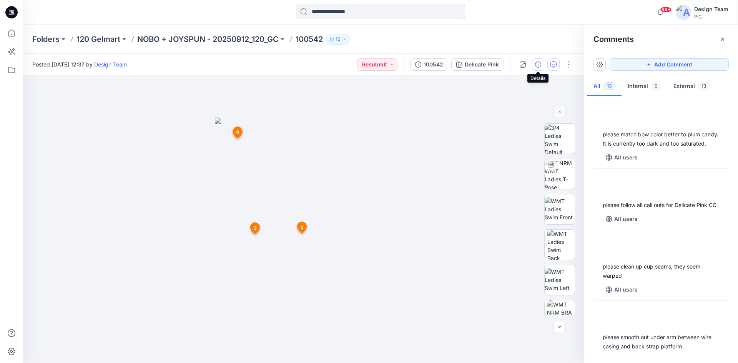
click at [536, 68] on button "button" at bounding box center [538, 64] width 12 height 12
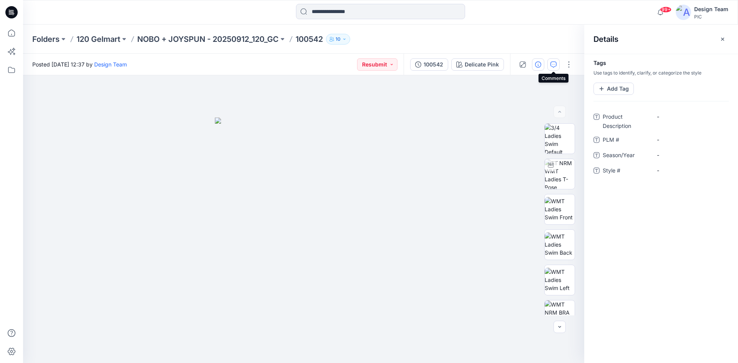
click at [548, 68] on button "button" at bounding box center [554, 64] width 12 height 12
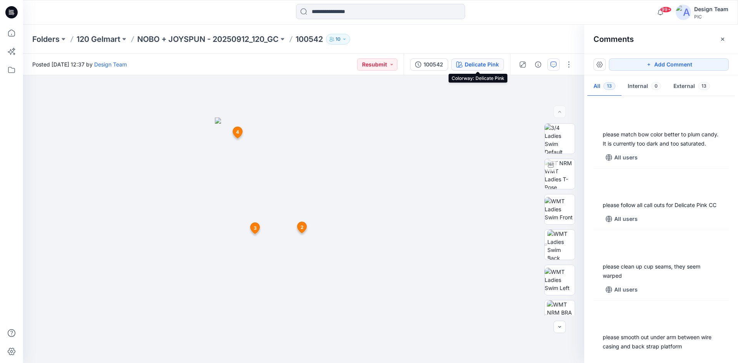
click at [491, 60] on div "Delicate Pink" at bounding box center [482, 64] width 34 height 8
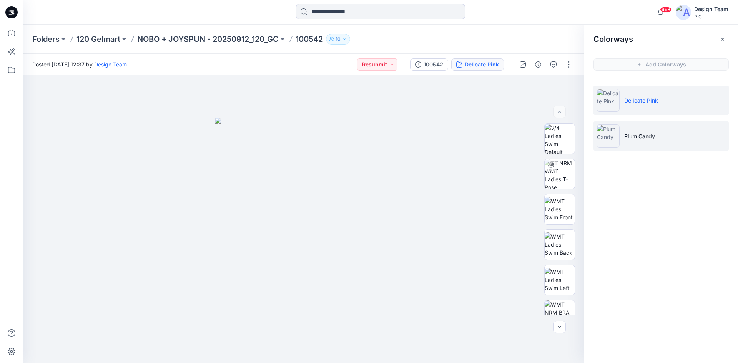
click at [627, 127] on li "Plum Candy" at bounding box center [661, 136] width 135 height 29
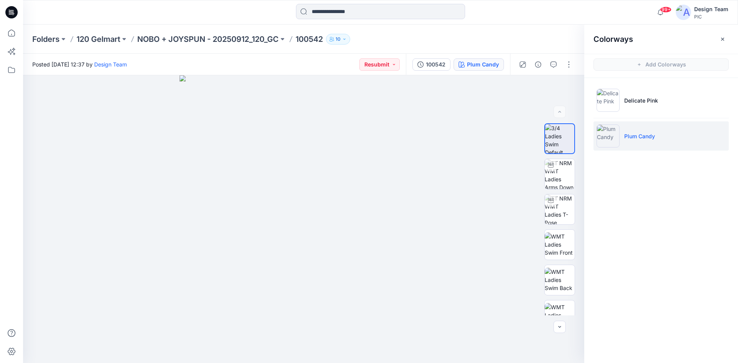
click at [13, 9] on icon at bounding box center [11, 12] width 12 height 12
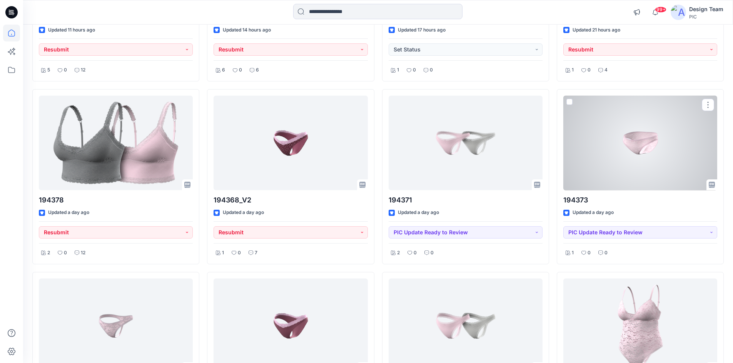
scroll to position [615, 0]
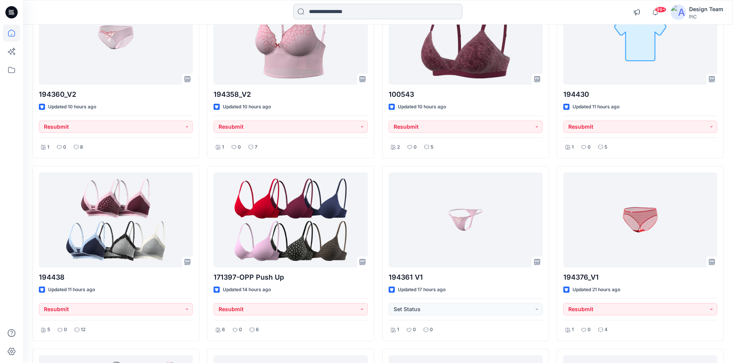
click at [322, 8] on input at bounding box center [377, 11] width 169 height 15
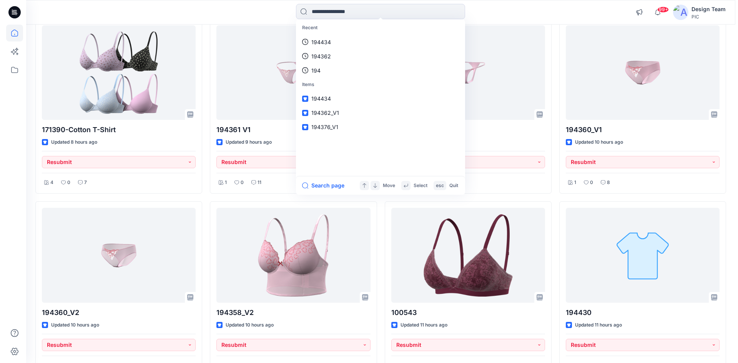
scroll to position [0, 0]
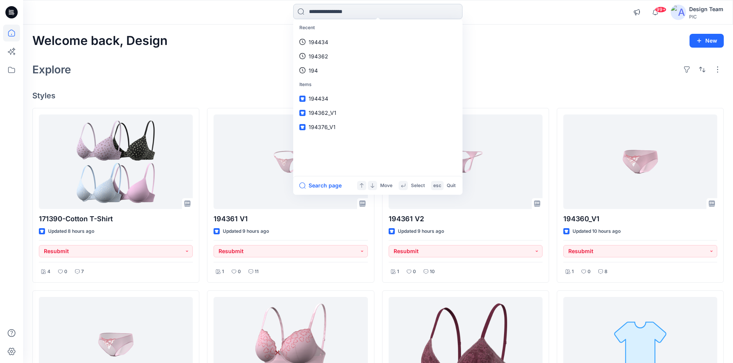
click at [316, 13] on input at bounding box center [377, 11] width 169 height 15
click at [280, 13] on div "Recent 194434 194362 194 Items 194434 194362_V1 194376_V1 Search page Move Sele…" at bounding box center [377, 12] width 355 height 17
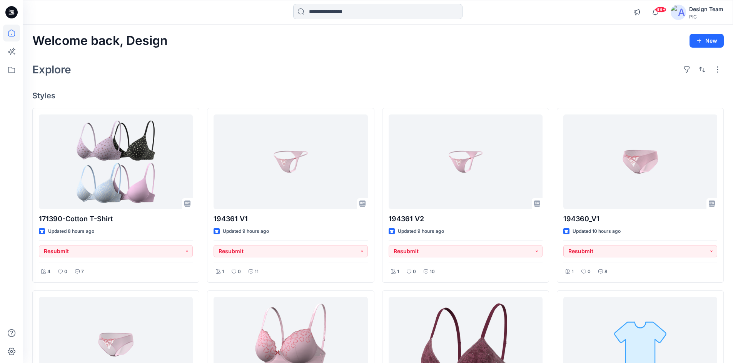
click at [321, 14] on input at bounding box center [377, 11] width 169 height 15
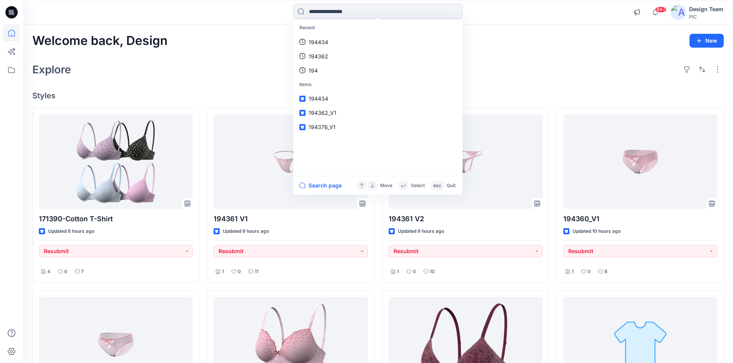
click at [325, 15] on input at bounding box center [377, 11] width 169 height 15
click at [205, 38] on div "Welcome back, Design New" at bounding box center [377, 41] width 691 height 14
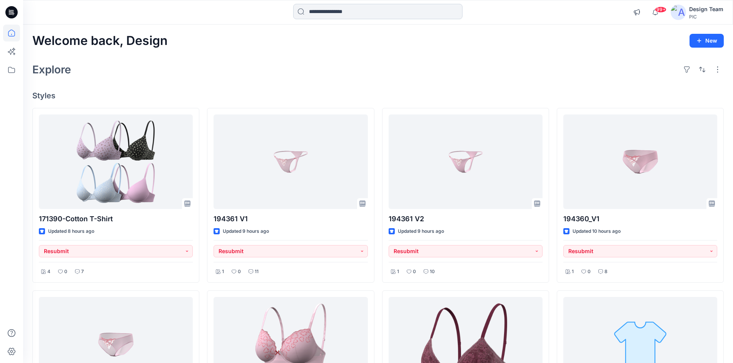
click at [330, 10] on input at bounding box center [377, 11] width 169 height 15
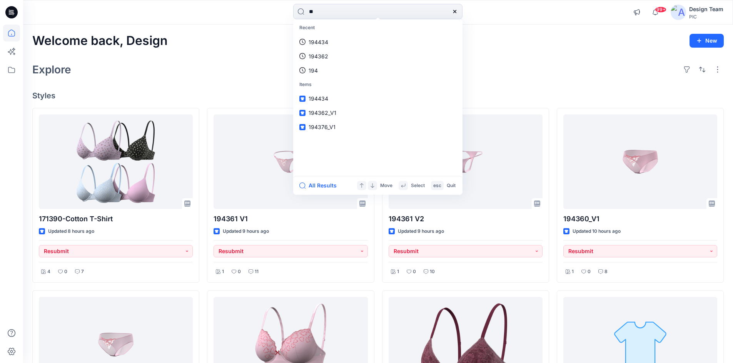
type input "***"
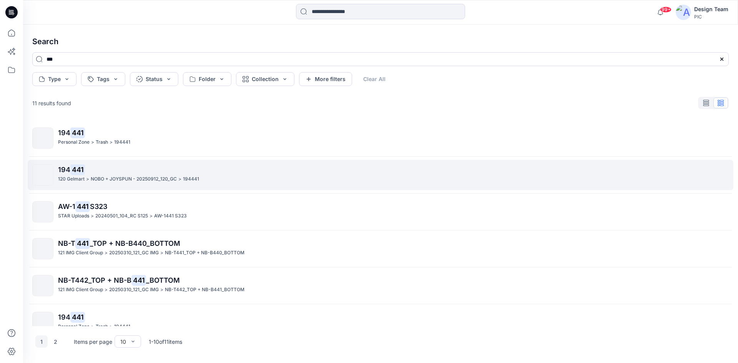
click at [133, 185] on div "194 441 120 Gelmart > NOBO + JOYSPUN - 20250912_120_GC > 194441" at bounding box center [393, 175] width 671 height 21
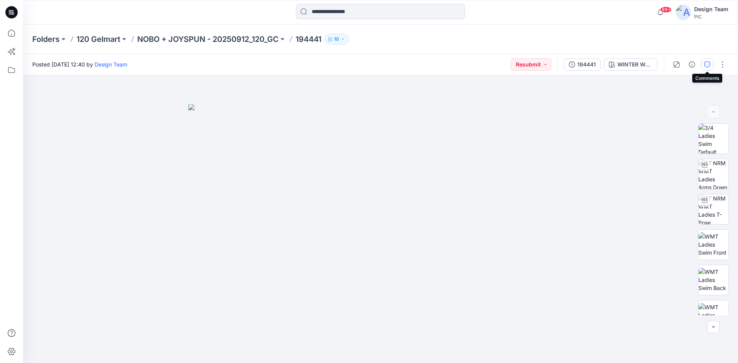
click at [708, 67] on icon "button" at bounding box center [707, 65] width 6 height 6
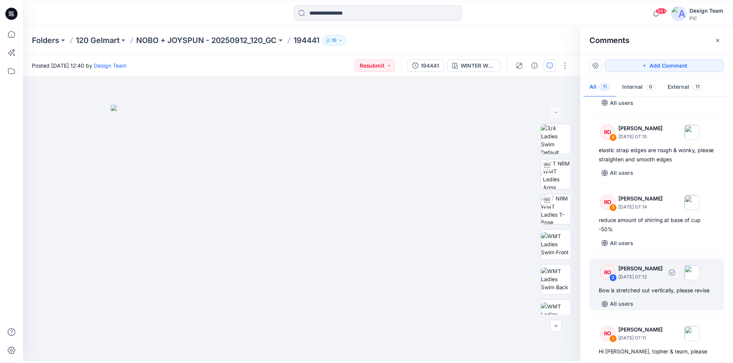
scroll to position [500, 0]
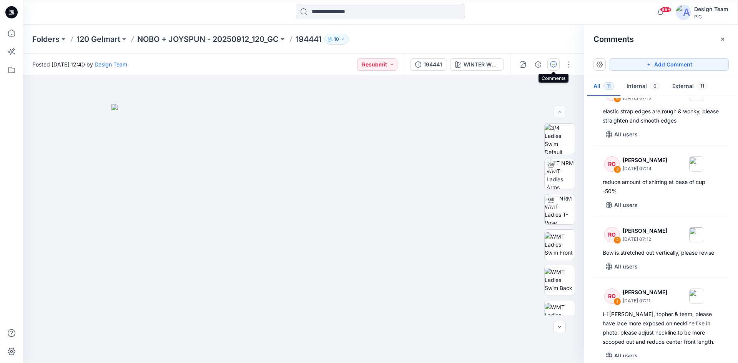
click at [12, 12] on icon at bounding box center [12, 12] width 3 height 0
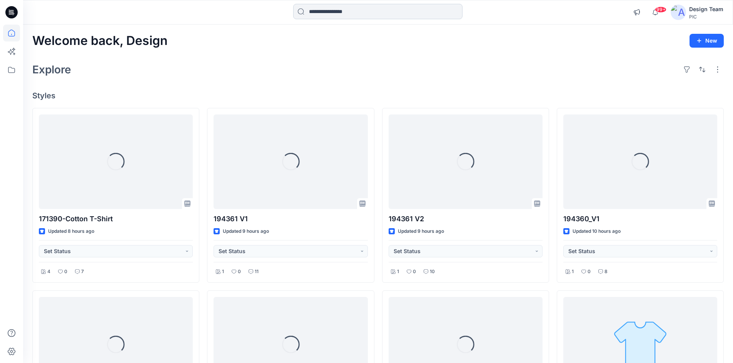
click at [398, 13] on input at bounding box center [377, 11] width 169 height 15
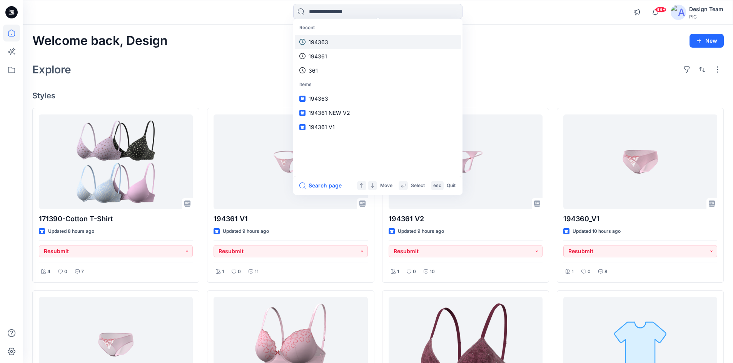
click at [355, 40] on link "194363" at bounding box center [378, 42] width 166 height 14
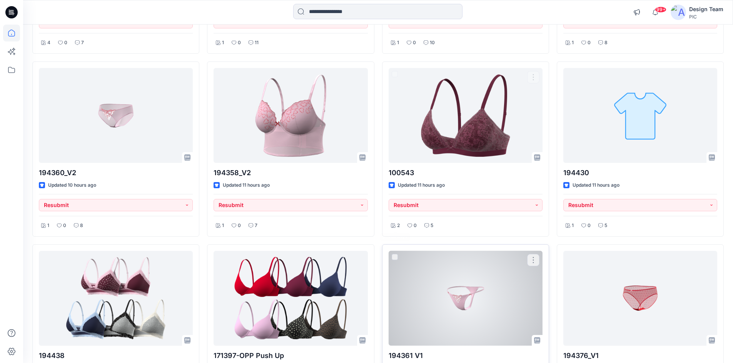
scroll to position [231, 0]
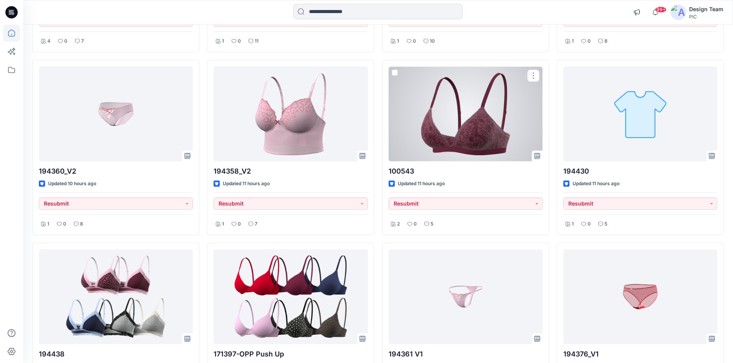
click at [448, 141] on div at bounding box center [465, 114] width 154 height 95
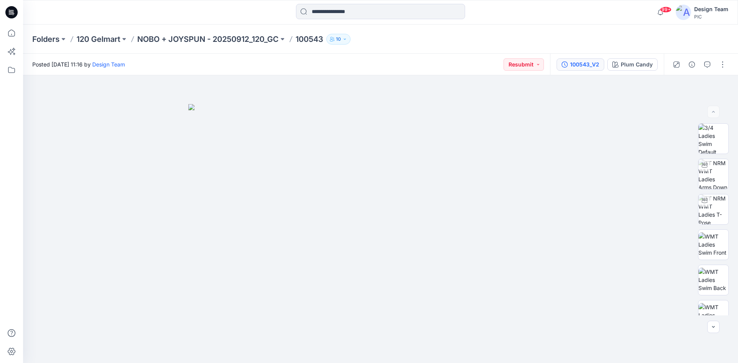
click at [583, 70] on button "100543_V2" at bounding box center [581, 64] width 48 height 12
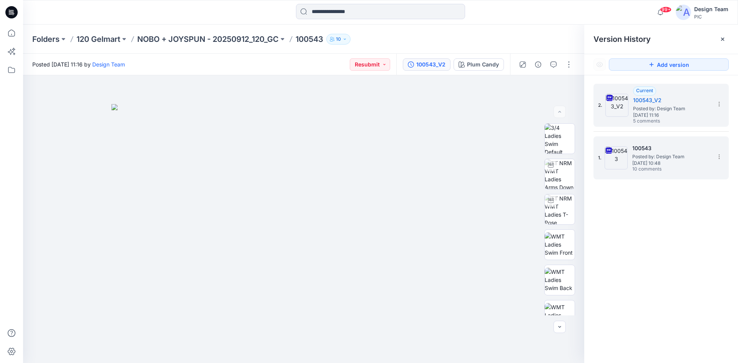
click at [648, 168] on span "10 comments" at bounding box center [660, 170] width 54 height 6
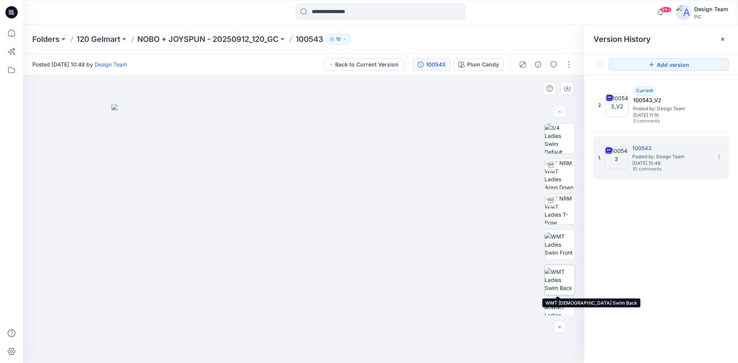
click at [555, 282] on img at bounding box center [560, 280] width 30 height 24
click at [17, 10] on div at bounding box center [11, 12] width 25 height 25
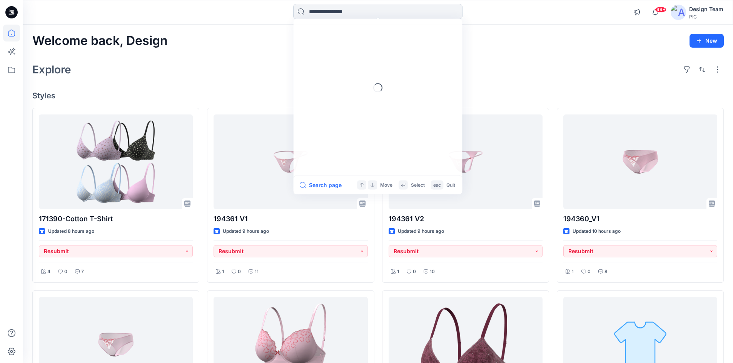
click at [326, 10] on input at bounding box center [377, 11] width 169 height 15
type input "***"
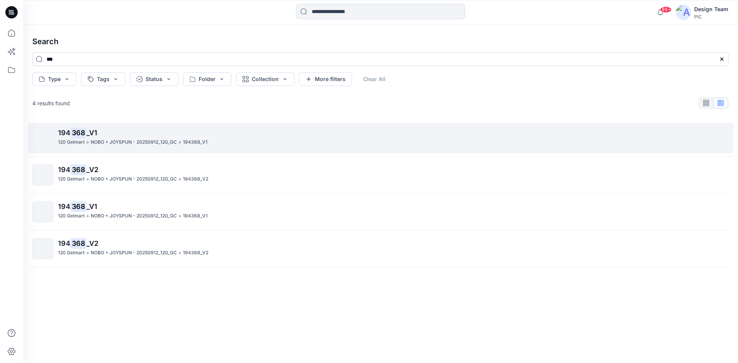
click at [141, 138] on p "NOBO + JOYSPUN - 20250912_120_GC" at bounding box center [134, 142] width 86 height 8
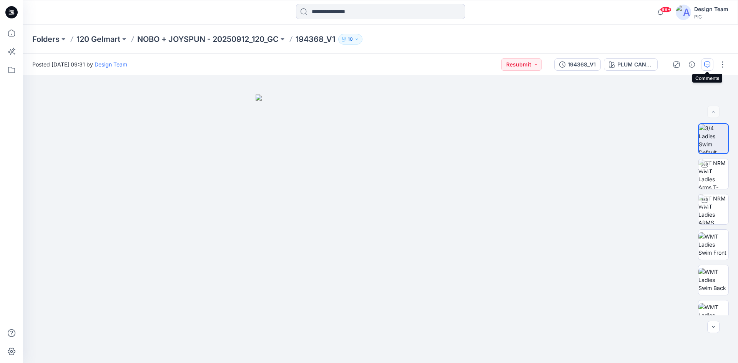
click at [704, 66] on button "button" at bounding box center [707, 64] width 12 height 12
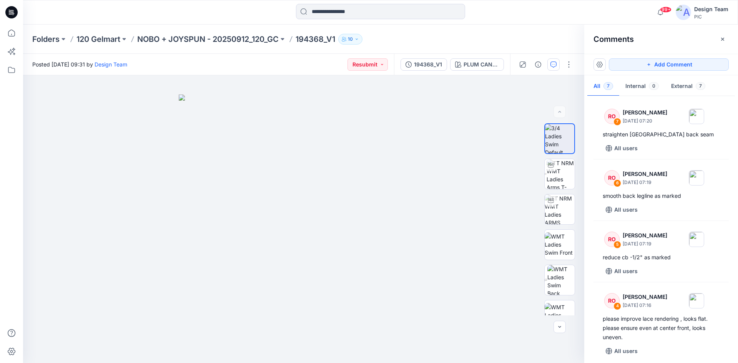
drag, startPoint x: 118, startPoint y: 0, endPoint x: 165, endPoint y: 25, distance: 53.0
click at [165, 25] on div "Folders 120 Gelmart NOBO + JOYSPUN - 20250912_120_GC 194368_V1 10" at bounding box center [380, 39] width 715 height 29
click at [346, 15] on input at bounding box center [380, 11] width 169 height 15
click at [272, 9] on div at bounding box center [381, 12] width 358 height 17
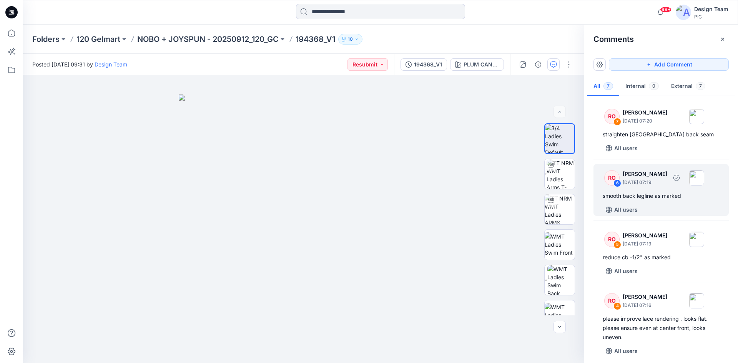
click at [644, 195] on div "smooth back legline as marked" at bounding box center [661, 195] width 117 height 9
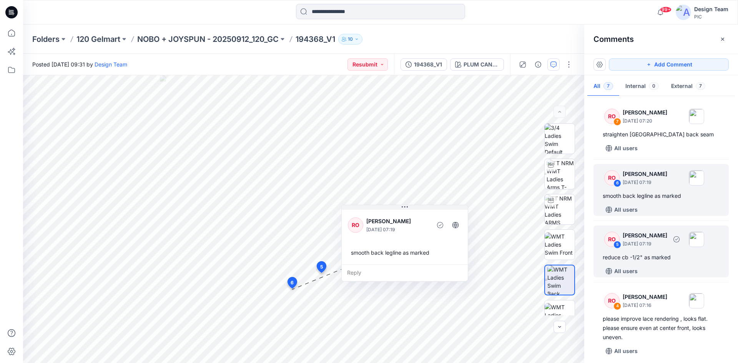
click at [610, 256] on div "reduce cb -1/2" as marked" at bounding box center [661, 257] width 117 height 9
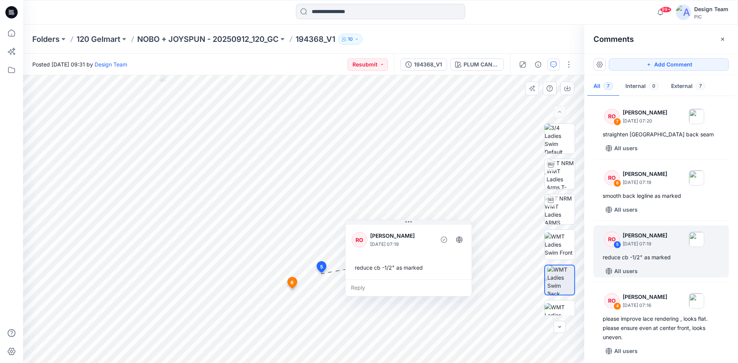
click at [322, 266] on span "5" at bounding box center [321, 267] width 3 height 7
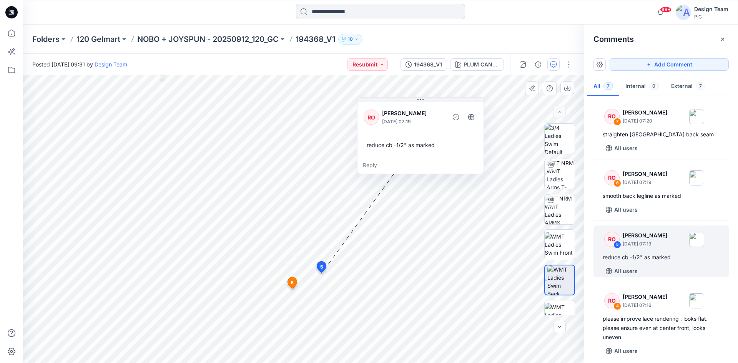
drag, startPoint x: 372, startPoint y: 258, endPoint x: 382, endPoint y: 137, distance: 121.2
click at [382, 137] on div "RO Raquel Ortiz October 01, 2025 07:19 reduce cb -1/2" as marked" at bounding box center [421, 129] width 126 height 56
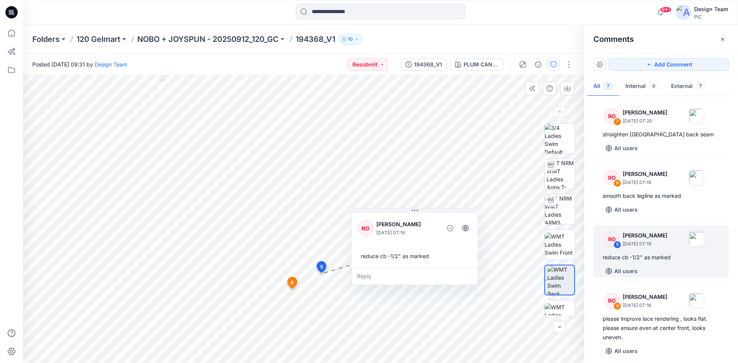
drag, startPoint x: 382, startPoint y: 137, endPoint x: 378, endPoint y: 247, distance: 110.1
click at [378, 247] on div "RO Raquel Ortiz October 01, 2025 07:19 reduce cb -1/2" as marked" at bounding box center [415, 240] width 126 height 56
click at [378, 251] on div "reduce cb -1/2" as marked" at bounding box center [415, 257] width 114 height 14
click at [375, 242] on div "RO Raquel Ortiz October 01, 2025 07:19 reduce cb -1/2" as marked" at bounding box center [414, 239] width 126 height 56
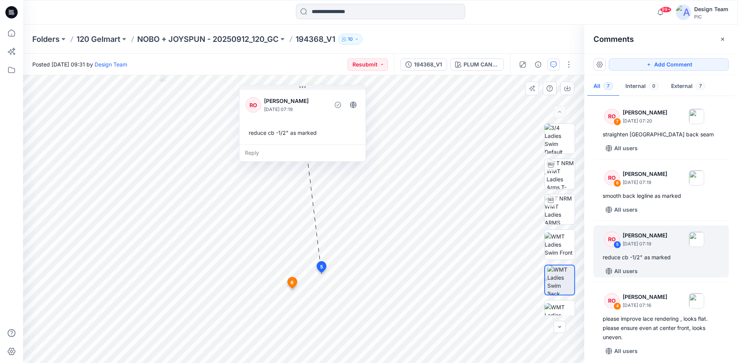
drag, startPoint x: 371, startPoint y: 245, endPoint x: 258, endPoint y: 119, distance: 169.4
click at [258, 119] on div "RO Raquel Ortiz October 01, 2025 07:19 reduce cb -1/2" as marked" at bounding box center [303, 116] width 126 height 56
click at [273, 126] on div "reduce cb -1/2" as marked" at bounding box center [303, 133] width 114 height 14
drag, startPoint x: 315, startPoint y: 133, endPoint x: 304, endPoint y: 133, distance: 11.2
click at [304, 133] on div "reduce cb -1/2" as marked" at bounding box center [292, 133] width 114 height 14
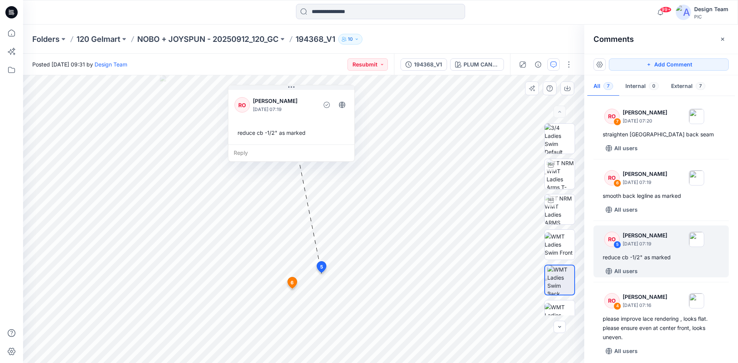
click at [303, 132] on div "reduce cb -1/2" as marked" at bounding box center [292, 133] width 114 height 14
click at [304, 133] on div "reduce cb -1/2" as marked" at bounding box center [292, 133] width 114 height 14
click at [305, 135] on div "reduce cb -1/2" as marked" at bounding box center [292, 133] width 114 height 14
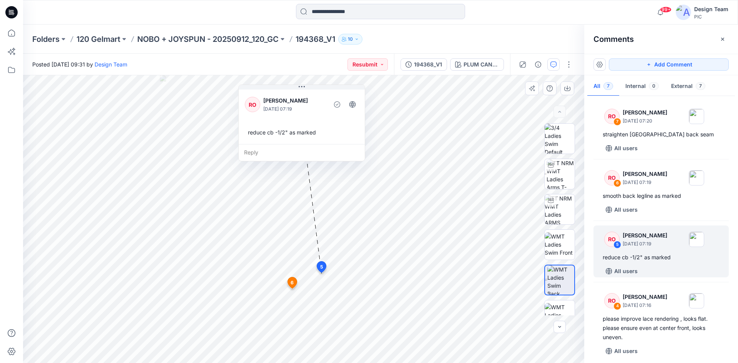
drag, startPoint x: 305, startPoint y: 132, endPoint x: 315, endPoint y: 132, distance: 10.4
click at [315, 132] on div "reduce cb -1/2" as marked" at bounding box center [302, 132] width 114 height 14
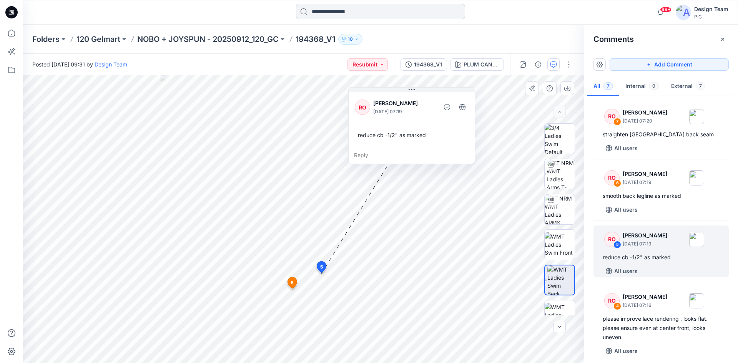
drag, startPoint x: 327, startPoint y: 126, endPoint x: 413, endPoint y: 138, distance: 86.7
click at [433, 128] on div "RO Raquel Ortiz October 01, 2025 07:19 reduce cb -1/2" as marked" at bounding box center [412, 119] width 126 height 56
click at [411, 138] on div "reduce cb -1/2" as marked" at bounding box center [410, 137] width 114 height 14
click at [405, 138] on div "reduce cb -1/2" as marked" at bounding box center [410, 137] width 114 height 14
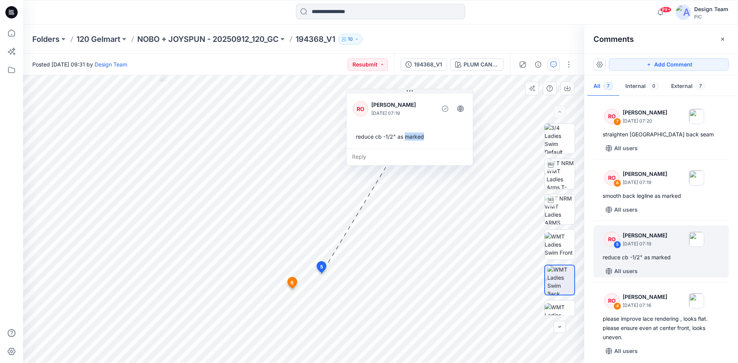
click at [405, 138] on div "reduce cb -1/2" as marked" at bounding box center [410, 137] width 114 height 14
click at [398, 137] on div "reduce cb -1/2" as marked" at bounding box center [410, 137] width 114 height 14
click at [385, 138] on div "reduce cb -1/2" as marked" at bounding box center [410, 137] width 114 height 14
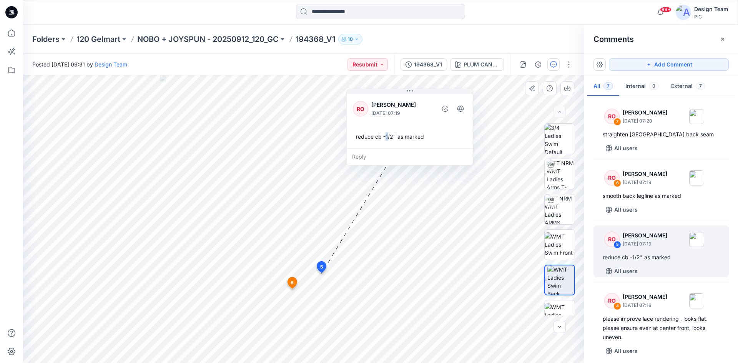
click at [388, 138] on div "reduce cb -1/2" as marked" at bounding box center [410, 137] width 114 height 14
click at [431, 143] on div "reduce cb -1/2" as marked" at bounding box center [410, 137] width 114 height 14
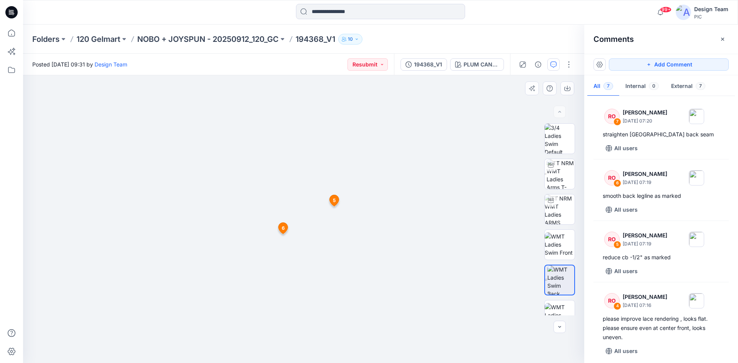
drag, startPoint x: 302, startPoint y: 272, endPoint x: 305, endPoint y: 137, distance: 135.0
click at [334, 198] on span "5" at bounding box center [334, 200] width 3 height 7
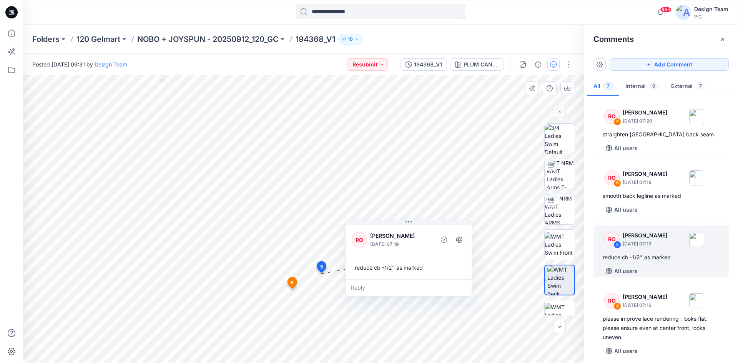
click at [321, 266] on span "5" at bounding box center [321, 267] width 3 height 7
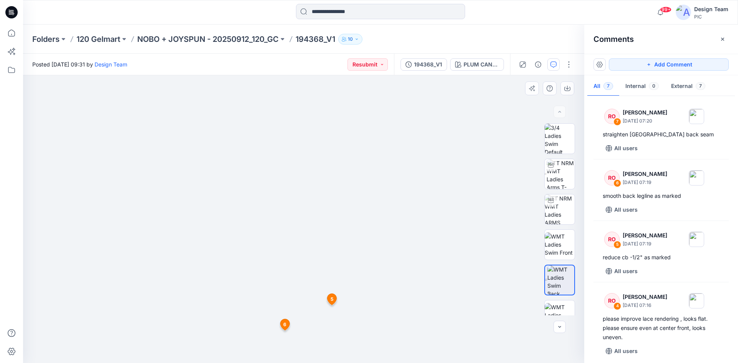
click at [283, 289] on img at bounding box center [303, 176] width 461 height 375
drag, startPoint x: 303, startPoint y: 251, endPoint x: 296, endPoint y: 160, distance: 92.2
drag, startPoint x: 305, startPoint y: 181, endPoint x: 308, endPoint y: 164, distance: 17.3
drag, startPoint x: 210, startPoint y: 221, endPoint x: 327, endPoint y: 237, distance: 118.4
click at [327, 237] on img at bounding box center [304, 120] width 500 height 487
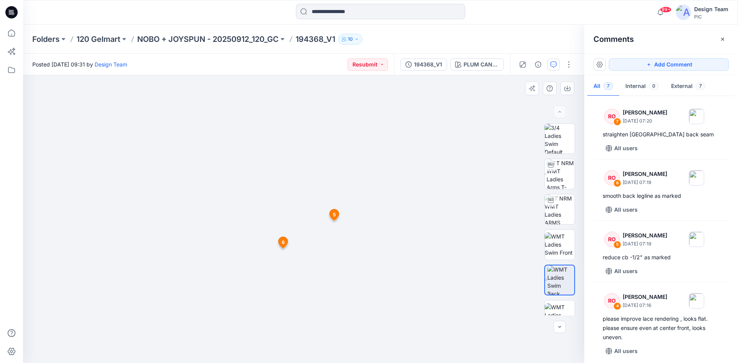
drag, startPoint x: 392, startPoint y: 246, endPoint x: 153, endPoint y: 243, distance: 239.2
drag, startPoint x: 303, startPoint y: 178, endPoint x: 311, endPoint y: 109, distance: 68.9
click at [311, 109] on img at bounding box center [304, 113] width 500 height 500
click at [336, 198] on icon at bounding box center [334, 200] width 9 height 11
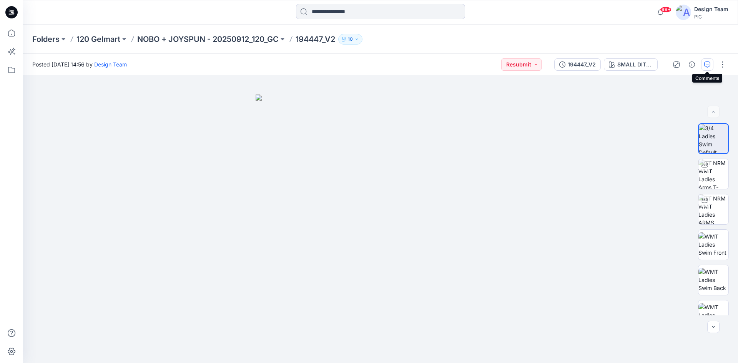
click at [705, 65] on icon "button" at bounding box center [707, 65] width 6 height 6
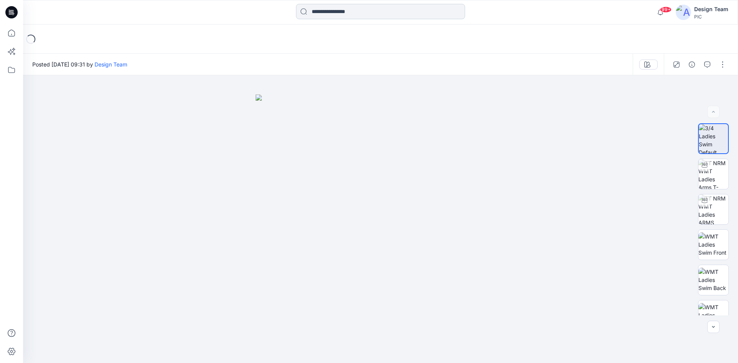
click at [331, 12] on input at bounding box center [380, 11] width 169 height 15
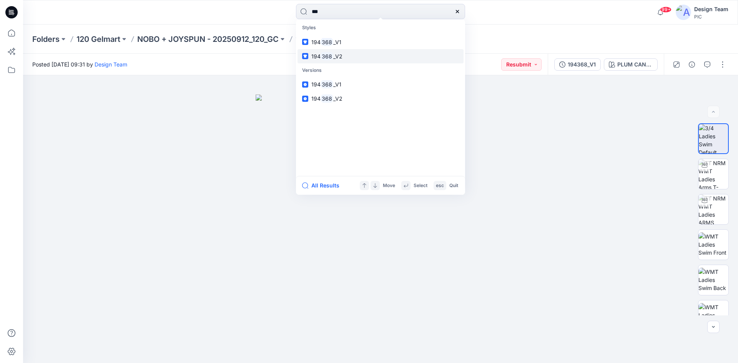
type input "***"
click at [335, 56] on span "_V2" at bounding box center [337, 56] width 9 height 7
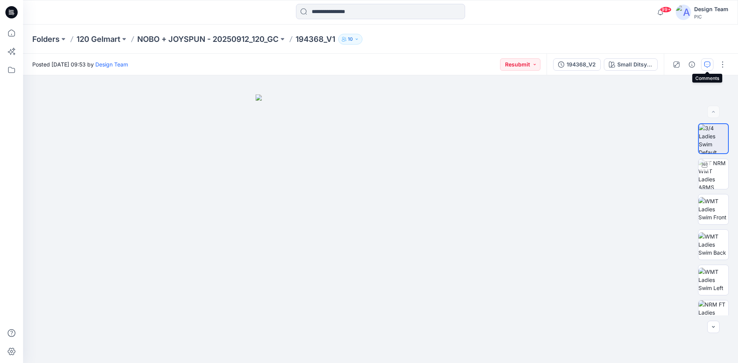
click at [709, 61] on button "button" at bounding box center [707, 64] width 12 height 12
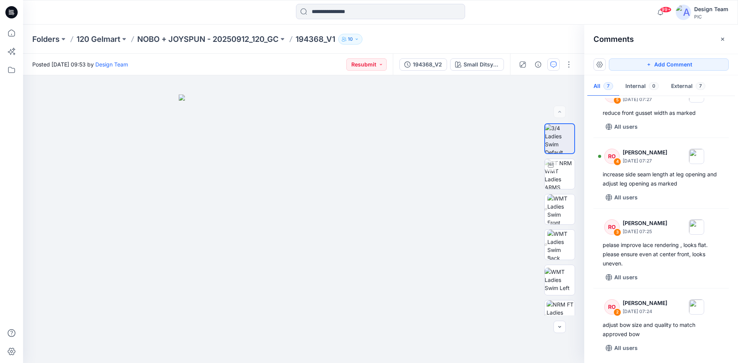
scroll to position [131, 0]
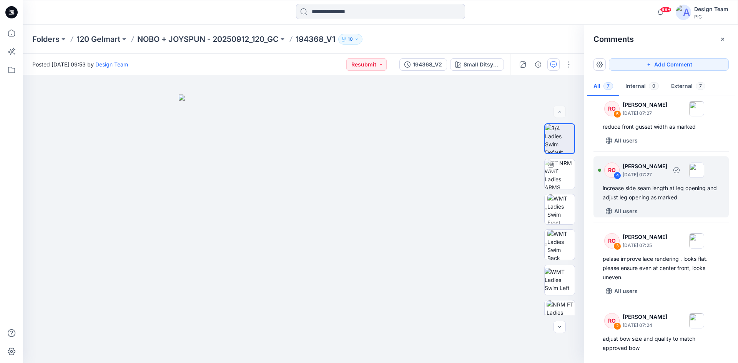
click at [643, 211] on div "All users" at bounding box center [666, 211] width 126 height 12
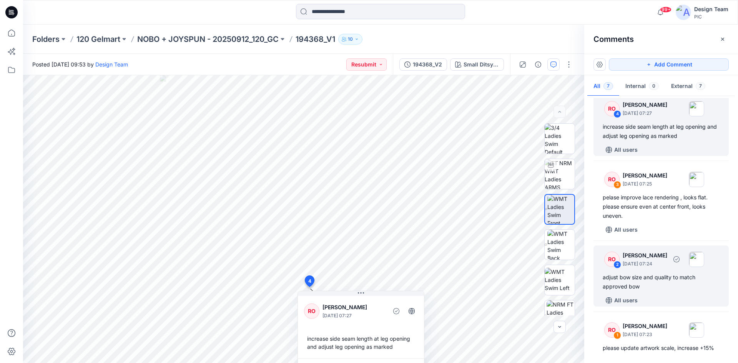
scroll to position [208, 0]
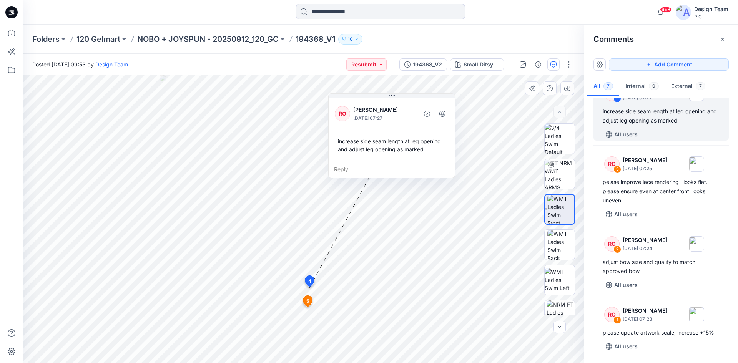
drag, startPoint x: 344, startPoint y: 308, endPoint x: 375, endPoint y: 110, distance: 200.0
click at [375, 110] on p "[PERSON_NAME]" at bounding box center [384, 109] width 63 height 9
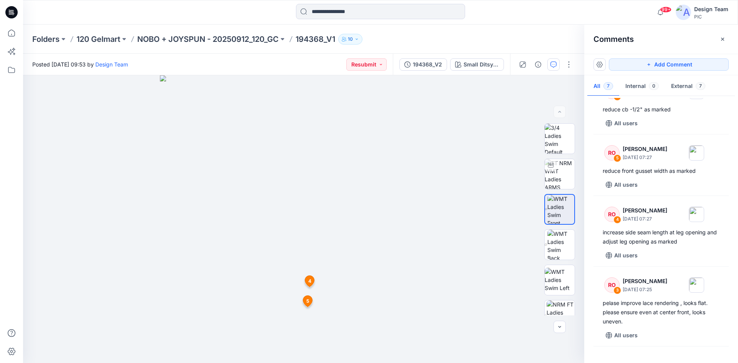
scroll to position [0, 0]
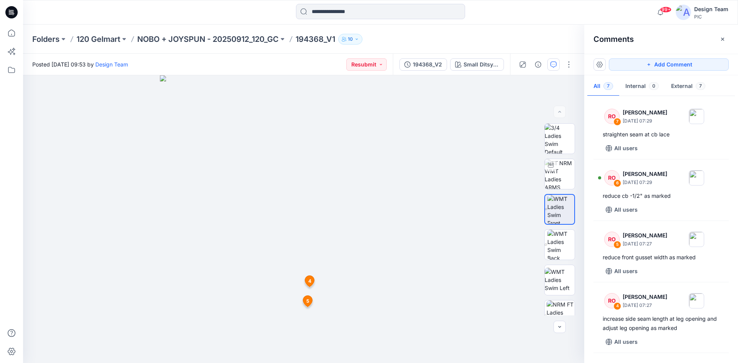
click at [592, 102] on div "RO 7 [PERSON_NAME] [DATE] 07:29 straighten seam at cb lace All users RO 6 [PERS…" at bounding box center [661, 228] width 154 height 260
click at [313, 328] on span "4" at bounding box center [313, 326] width 3 height 7
drag, startPoint x: 301, startPoint y: 259, endPoint x: 317, endPoint y: 170, distance: 90.3
click at [346, 267] on img at bounding box center [304, 113] width 500 height 500
click at [353, 275] on img at bounding box center [304, 113] width 500 height 500
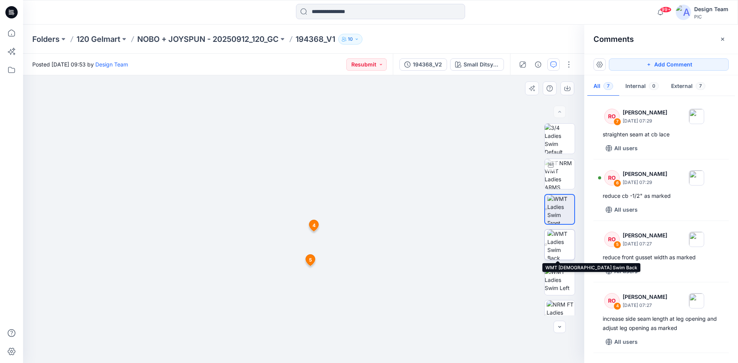
scroll to position [86, 0]
